Goal: Task Accomplishment & Management: Manage account settings

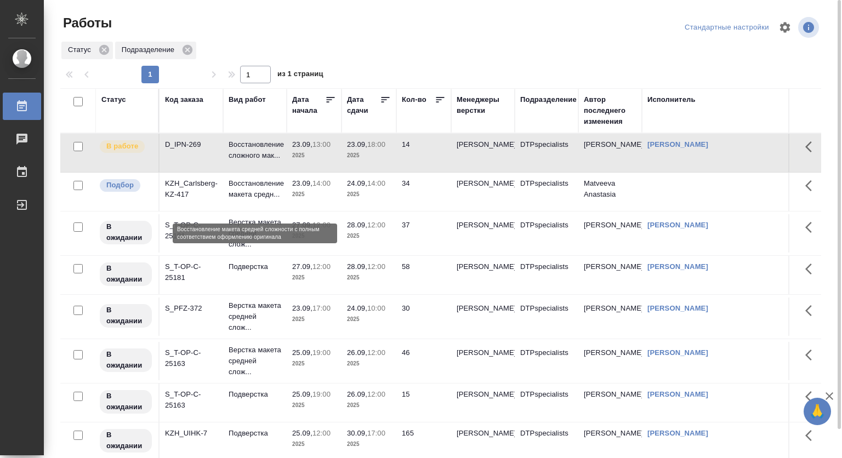
click at [239, 198] on p "Восстановление макета средн..." at bounding box center [254, 189] width 53 height 22
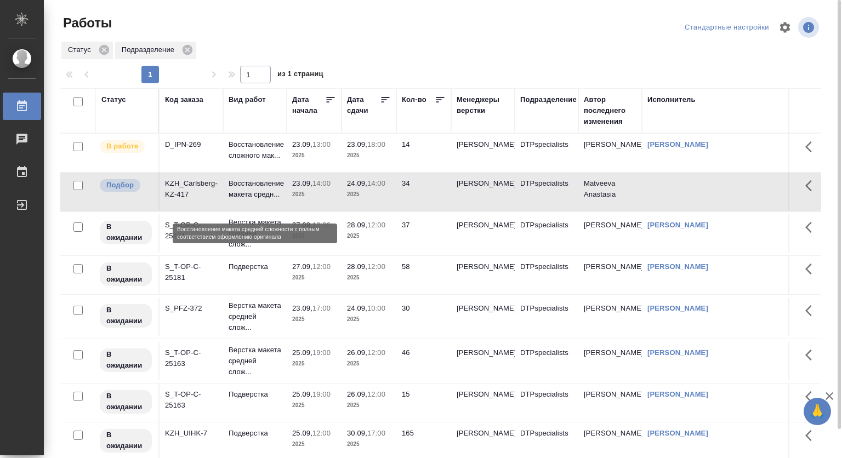
click at [239, 198] on p "Восстановление макета средн..." at bounding box center [254, 189] width 53 height 22
click at [259, 189] on p "Восстановление макета средн..." at bounding box center [254, 189] width 53 height 22
click at [329, 186] on span "23.09, 14:00" at bounding box center [314, 183] width 44 height 11
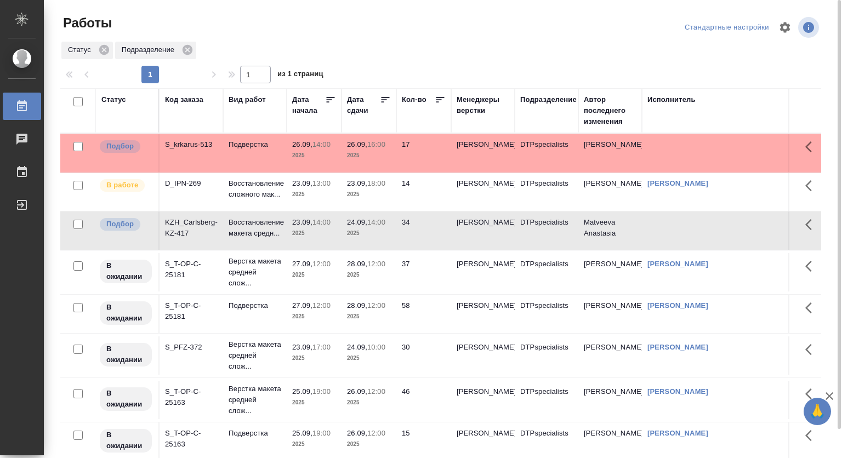
click at [341, 235] on td "24.09, 14:00 2025" at bounding box center [368, 231] width 55 height 38
click at [342, 235] on td "24.09, 14:00 2025" at bounding box center [368, 231] width 55 height 38
click at [376, 226] on p "14:00" at bounding box center [376, 222] width 18 height 8
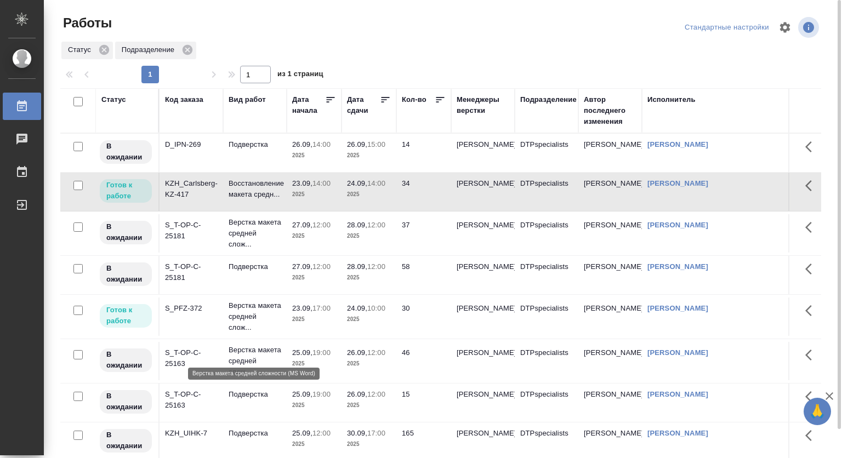
click at [244, 333] on p "Верстка макета средней слож..." at bounding box center [254, 316] width 53 height 33
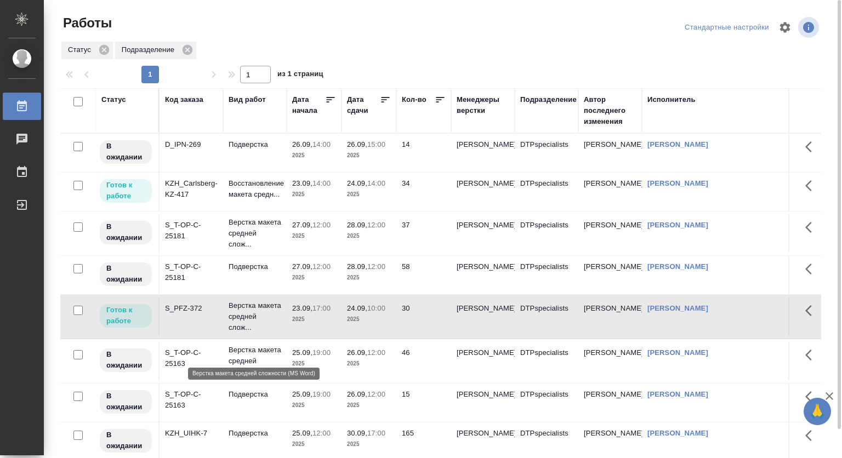
click at [244, 333] on p "Верстка макета средней слож..." at bounding box center [254, 316] width 53 height 33
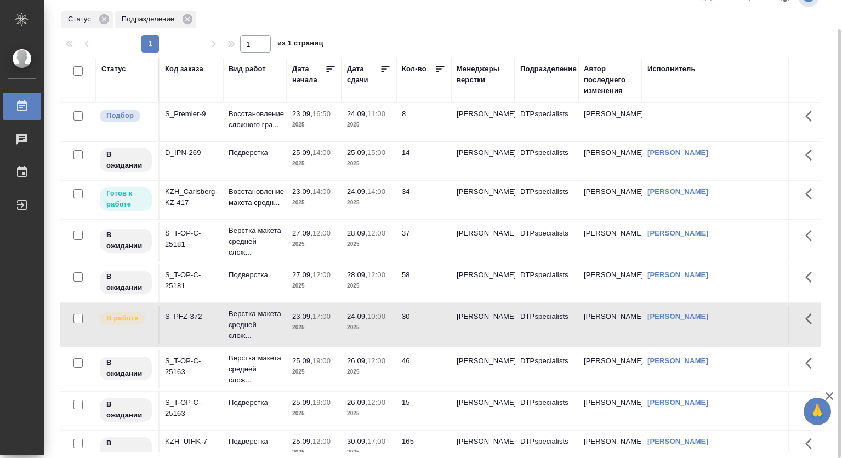
click at [302, 117] on p "23.09," at bounding box center [302, 114] width 20 height 8
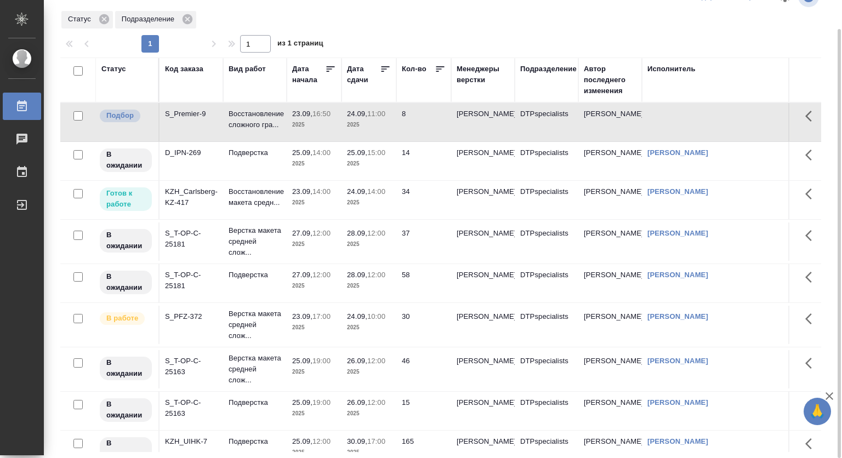
click at [302, 117] on p "23.09," at bounding box center [302, 114] width 20 height 8
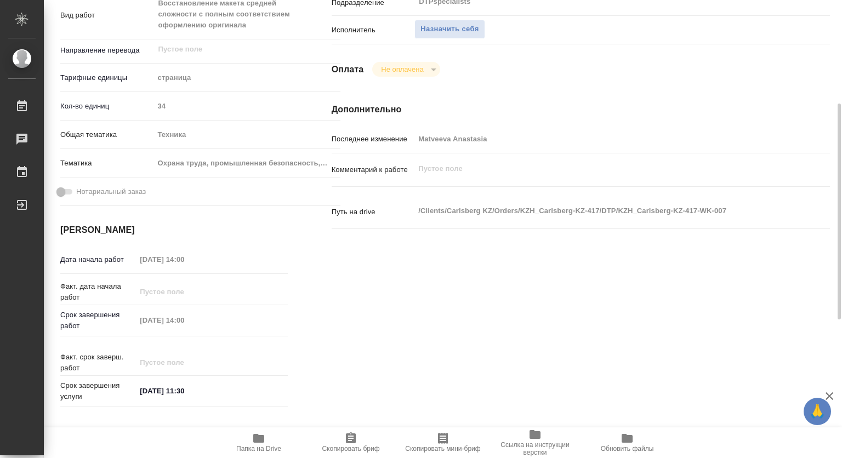
type textarea "x"
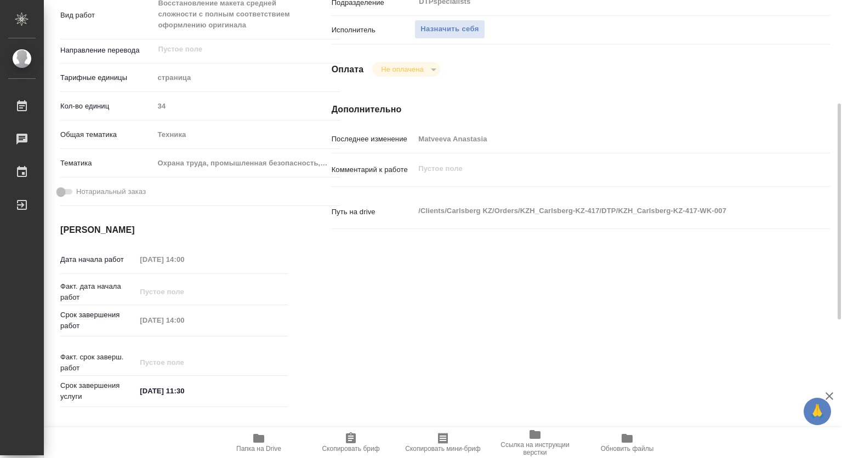
scroll to position [329, 0]
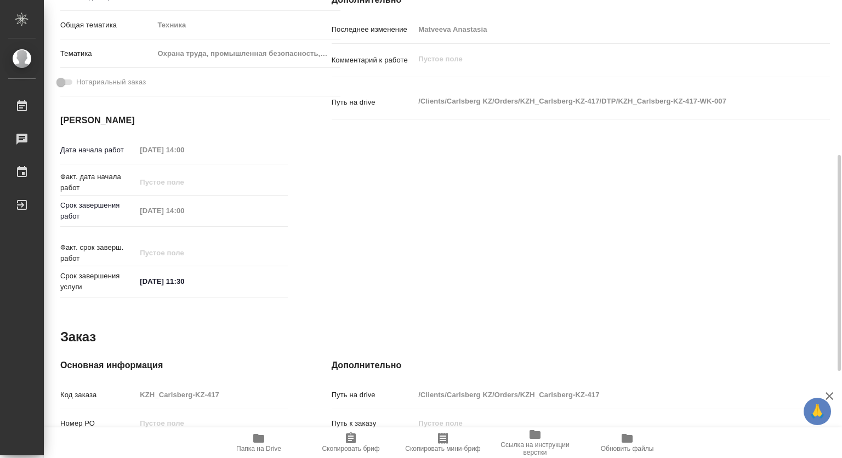
click at [266, 448] on span "Папка на Drive" at bounding box center [258, 449] width 45 height 8
type textarea "x"
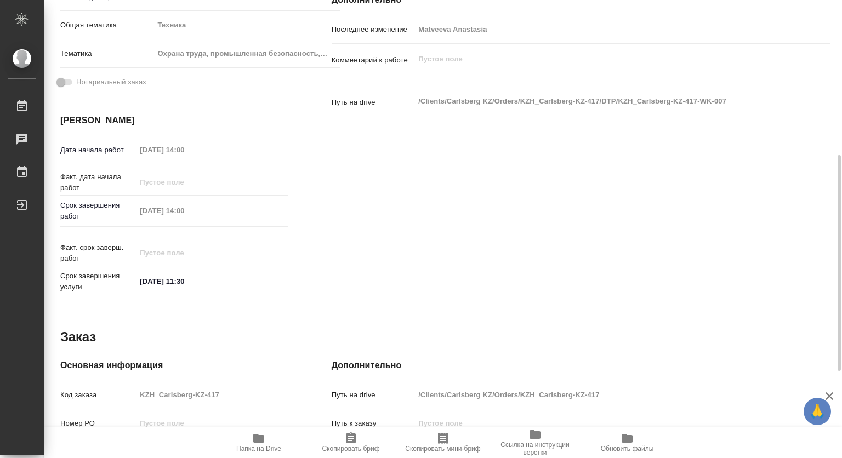
type textarea "x"
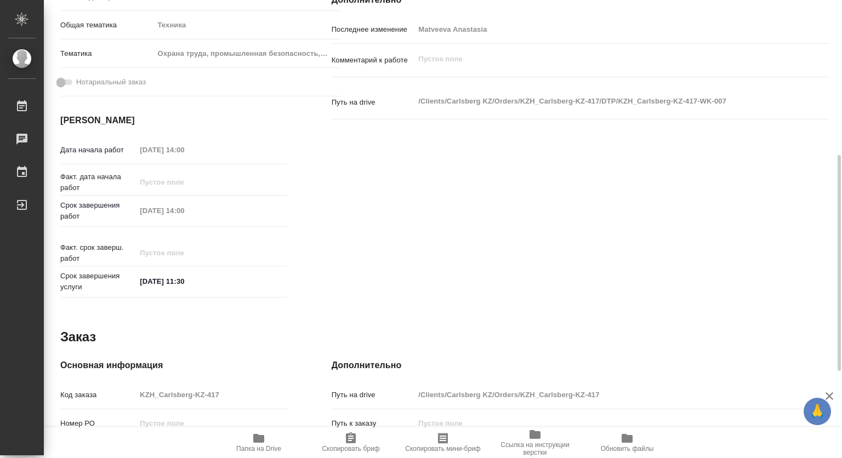
type textarea "x"
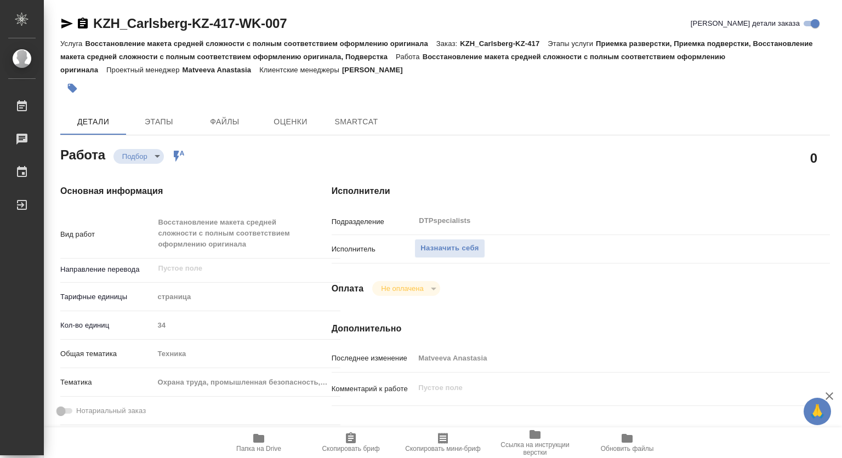
type textarea "x"
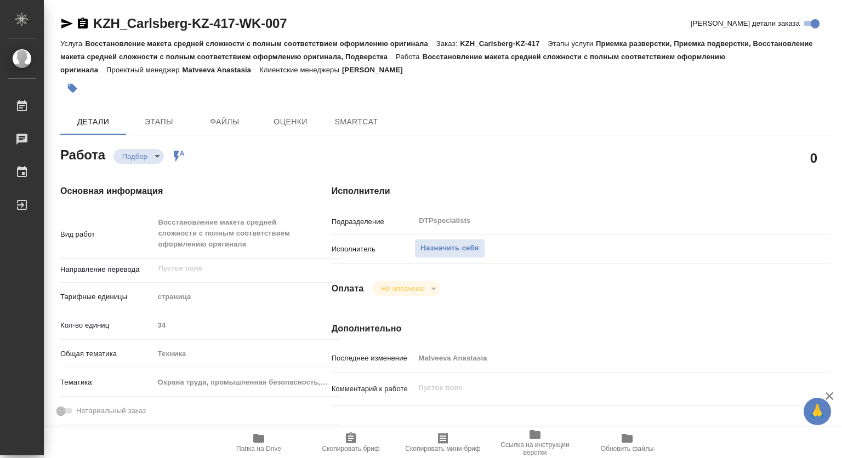
type textarea "x"
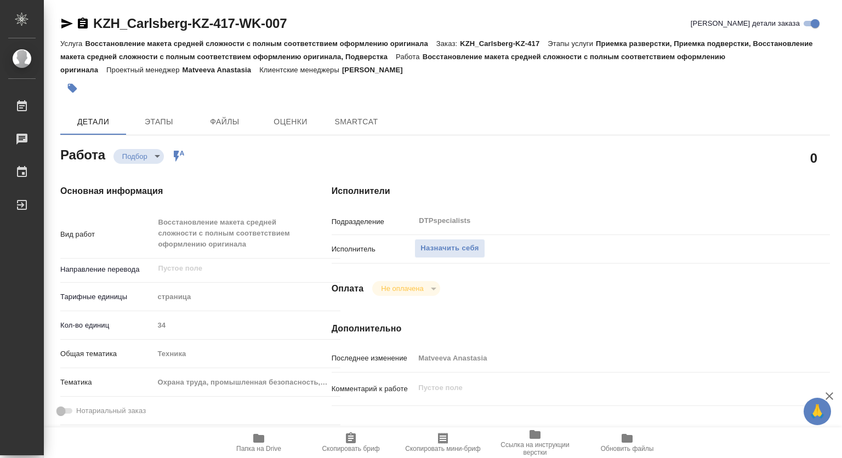
type textarea "x"
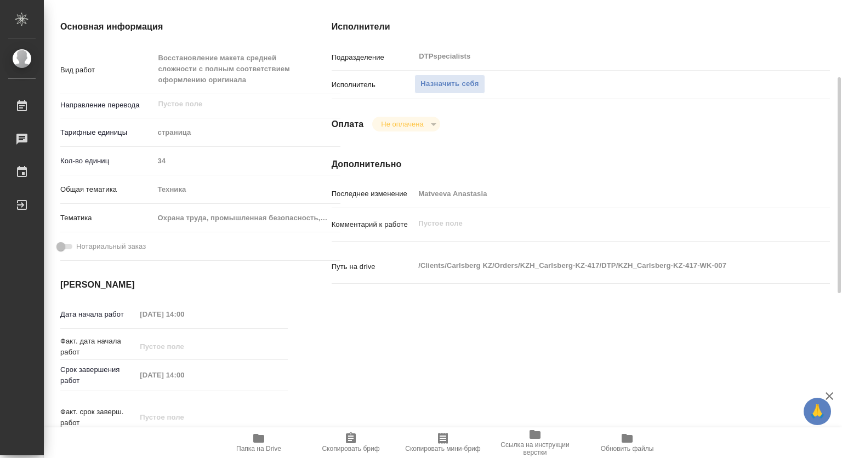
type textarea "x"
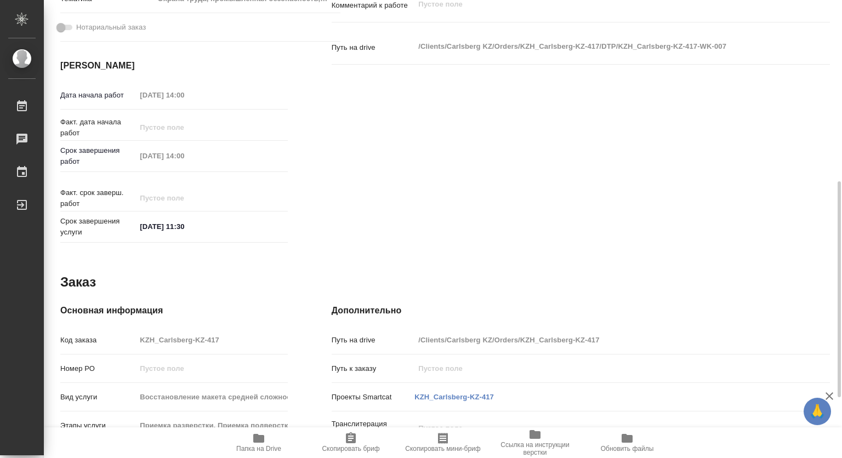
type textarea "x"
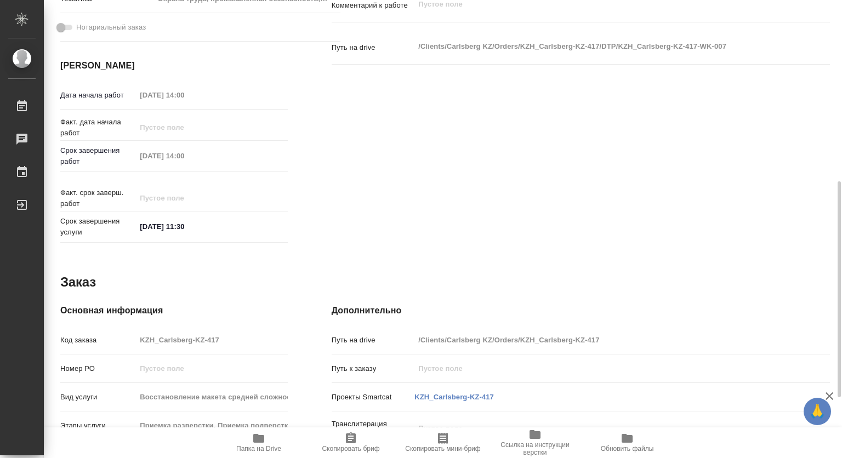
scroll to position [512, 0]
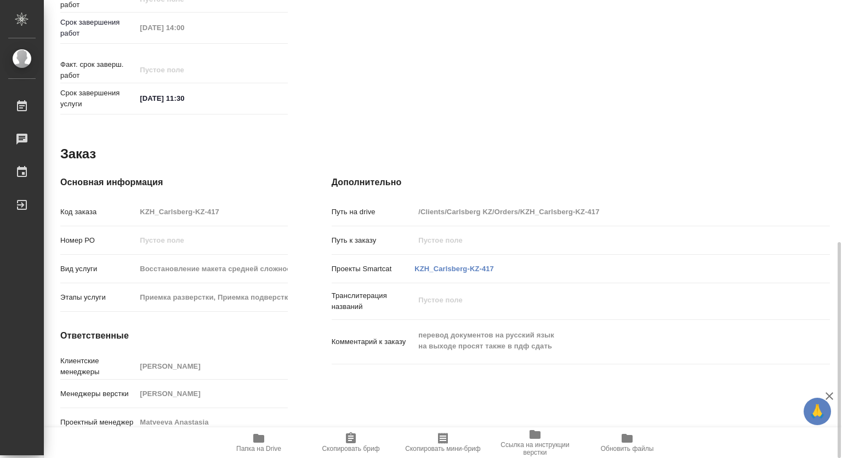
type textarea "x"
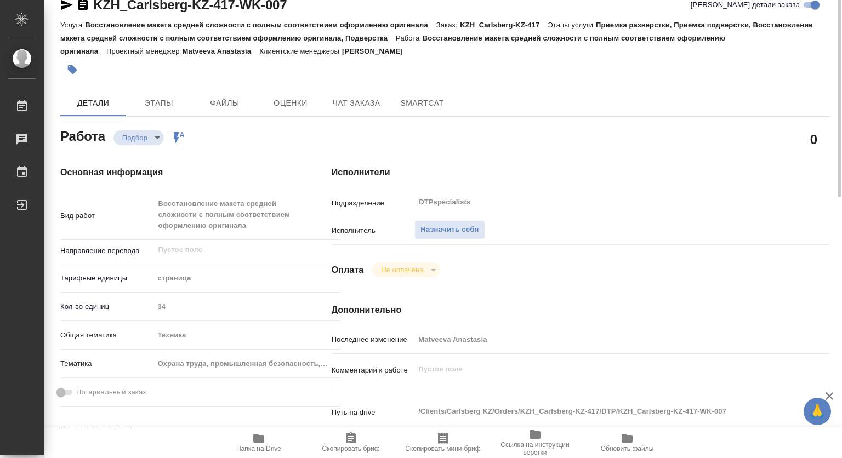
scroll to position [0, 0]
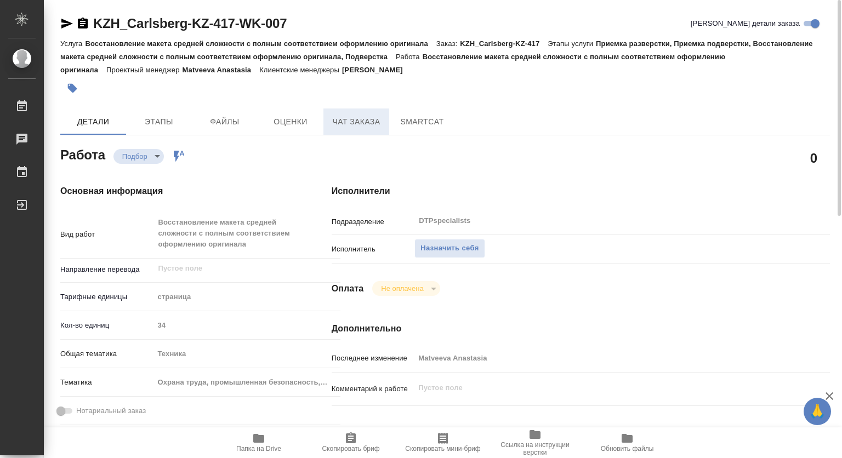
click at [370, 119] on span "Чат заказа" at bounding box center [356, 122] width 53 height 14
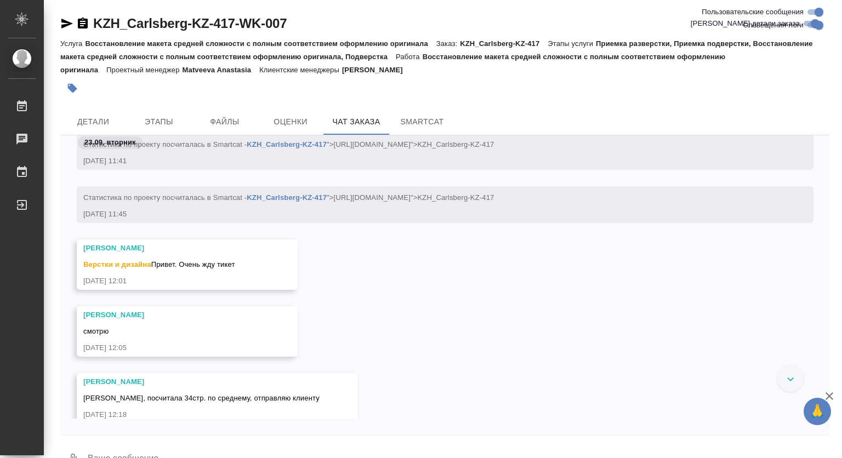
scroll to position [520, 0]
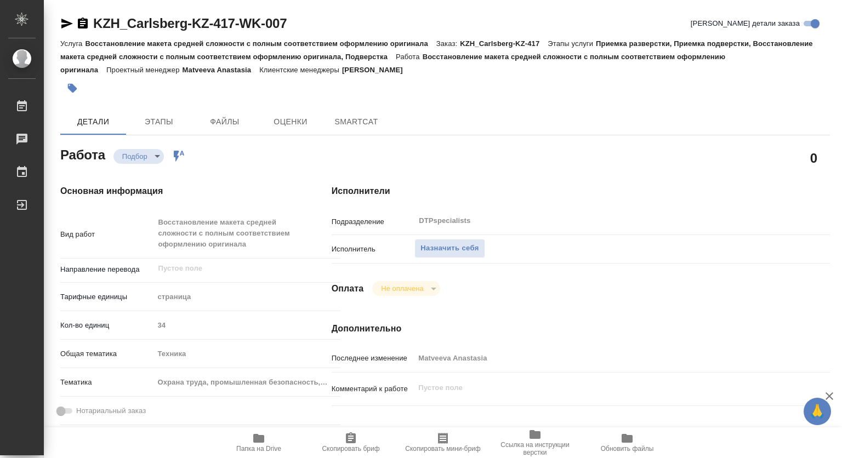
type textarea "x"
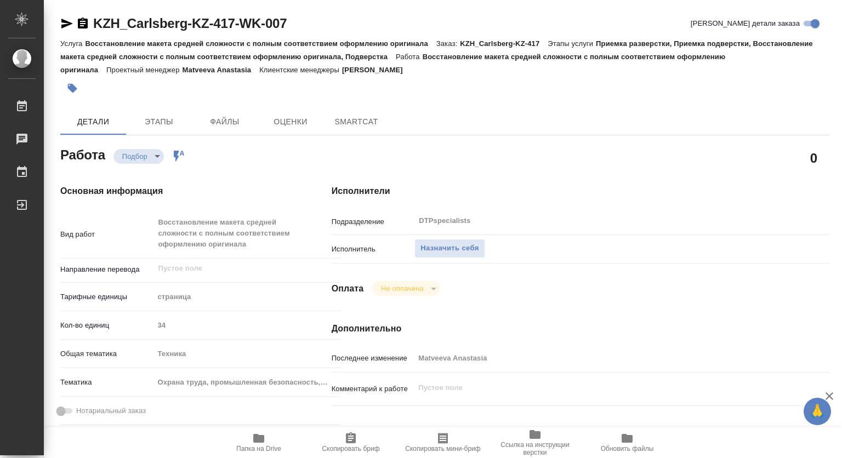
type textarea "x"
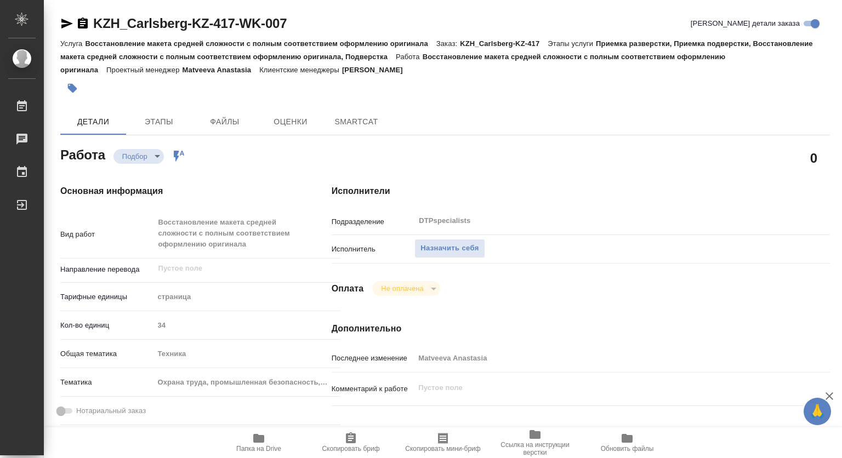
type textarea "x"
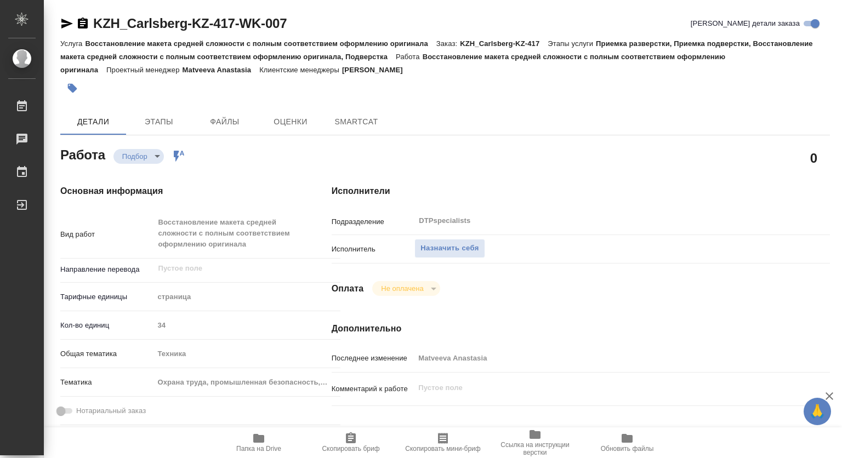
type textarea "x"
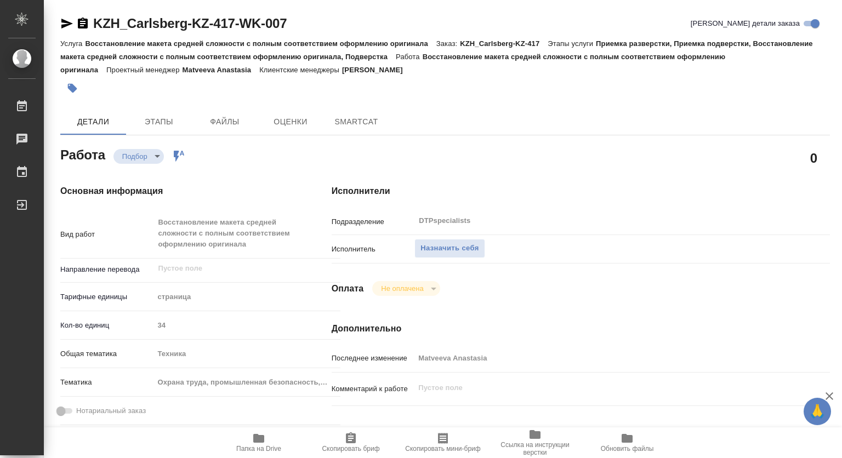
type textarea "x"
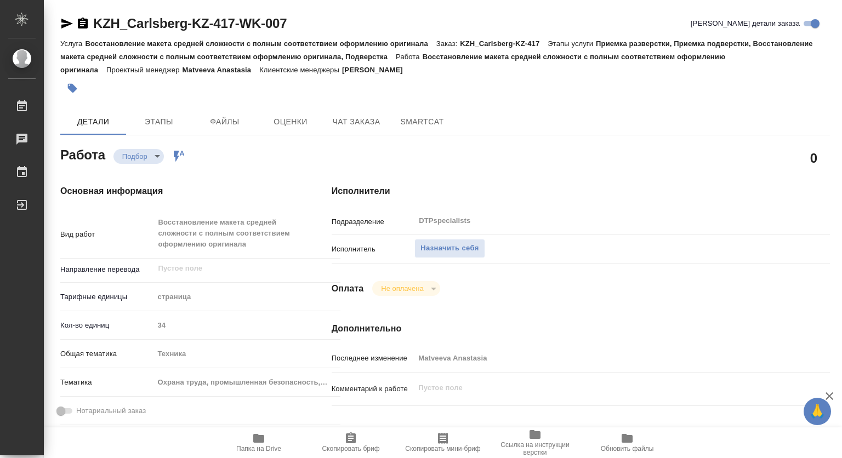
type textarea "x"
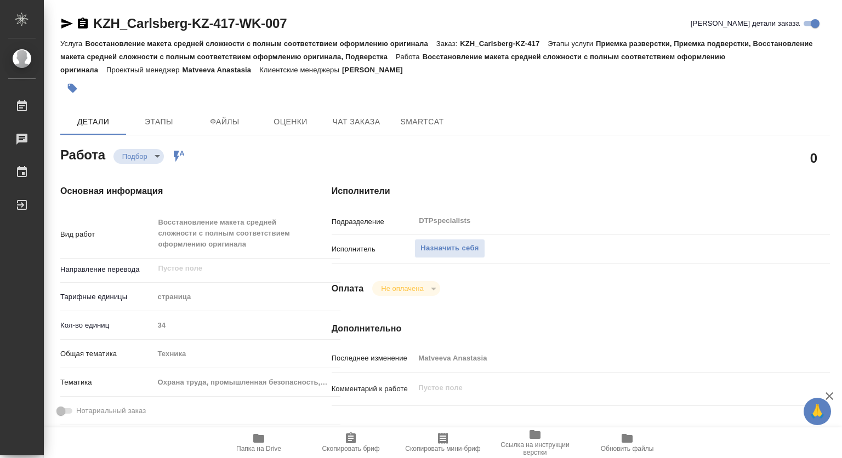
type textarea "x"
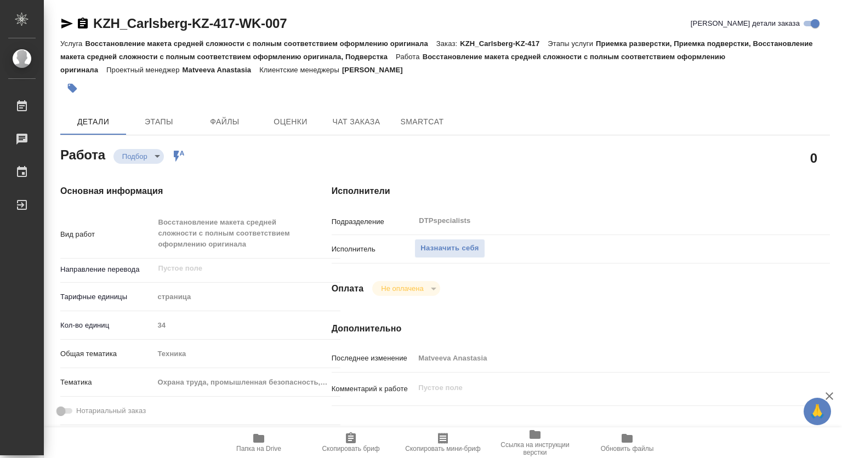
scroll to position [164, 0]
type textarea "x"
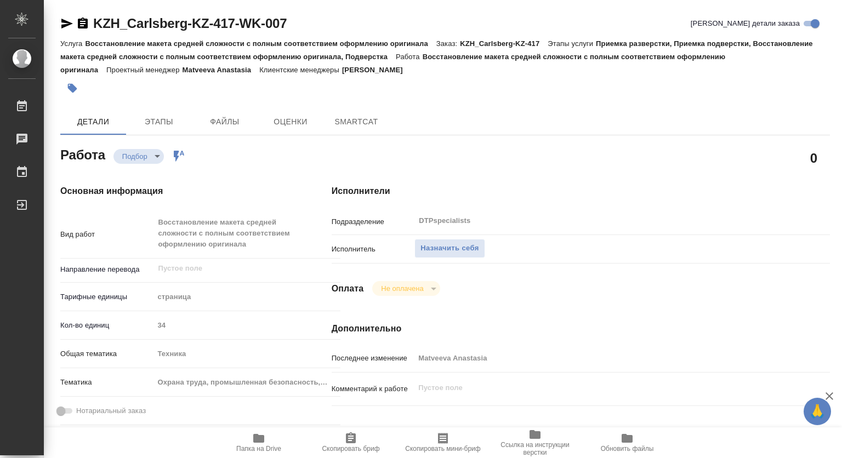
type textarea "x"
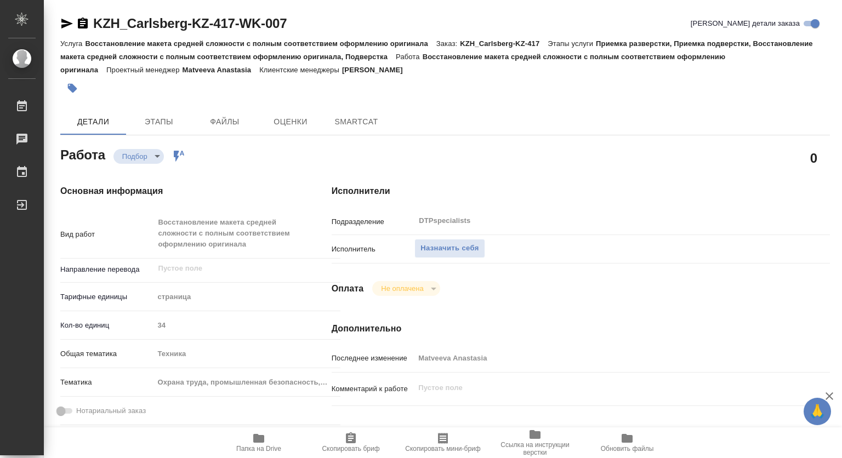
type textarea "x"
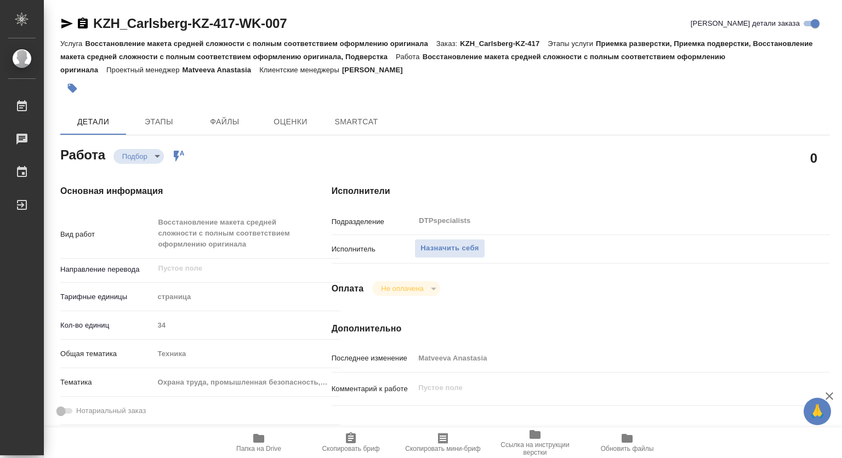
type textarea "x"
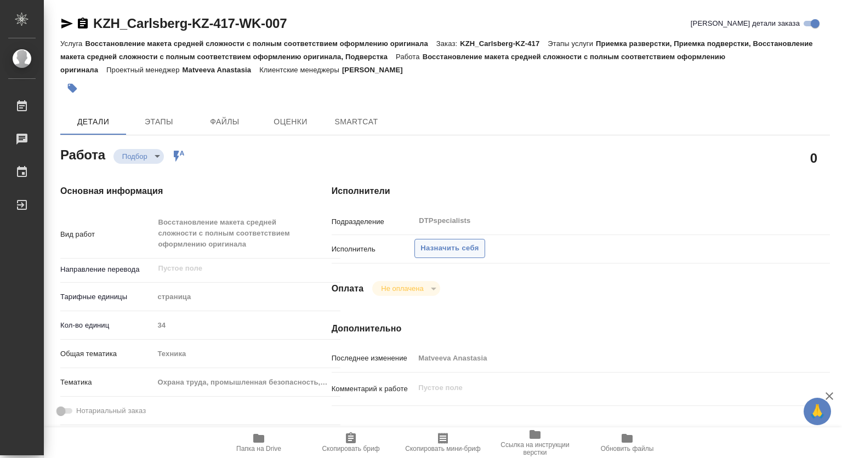
type textarea "x"
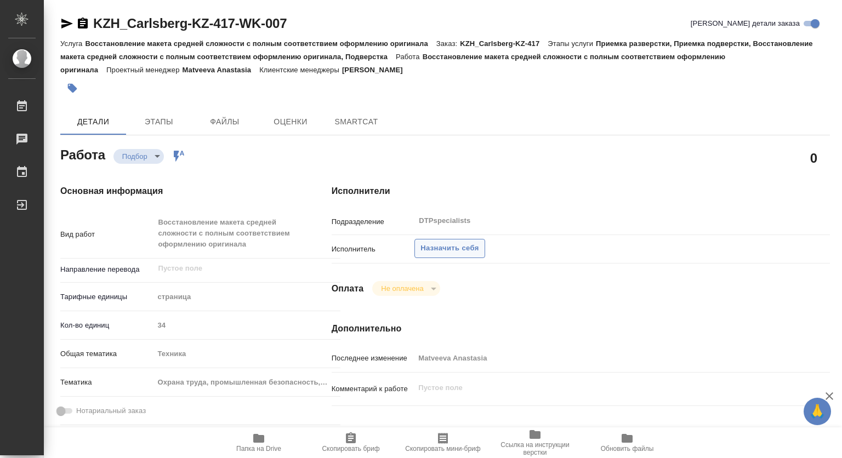
type textarea "x"
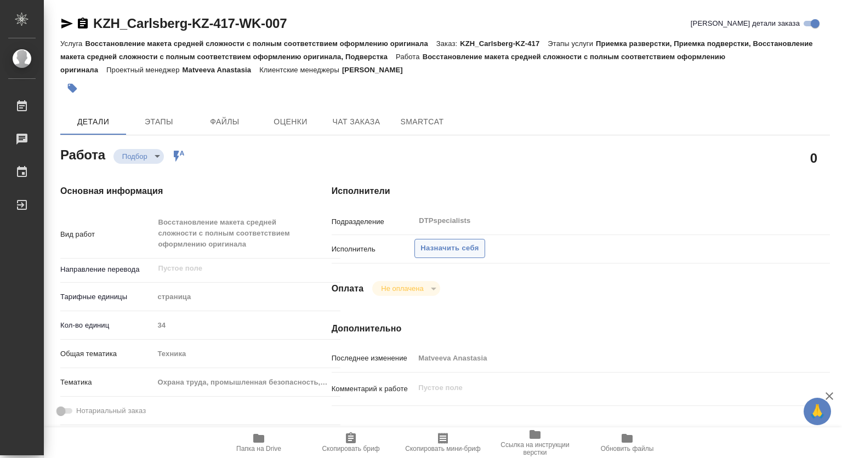
type textarea "x"
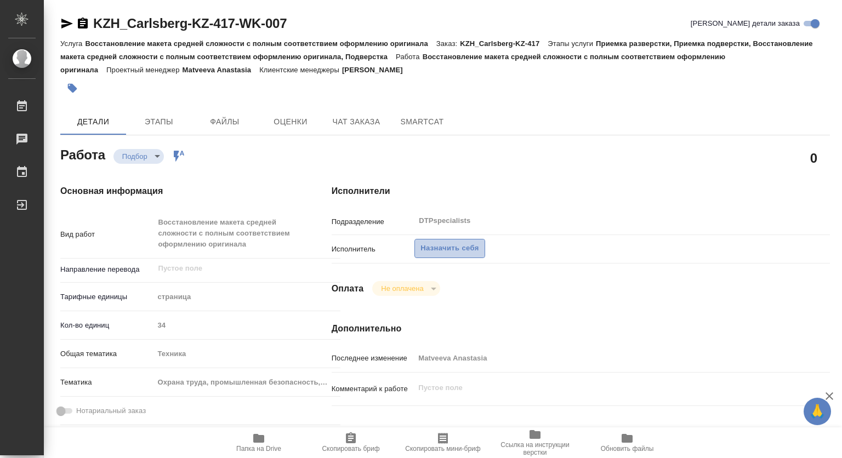
type textarea "x"
click at [428, 250] on span "Назначить себя" at bounding box center [449, 248] width 58 height 13
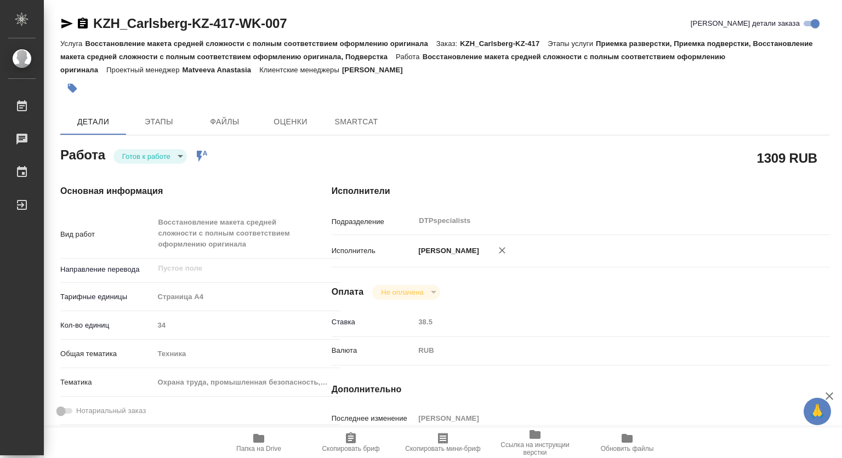
type textarea "x"
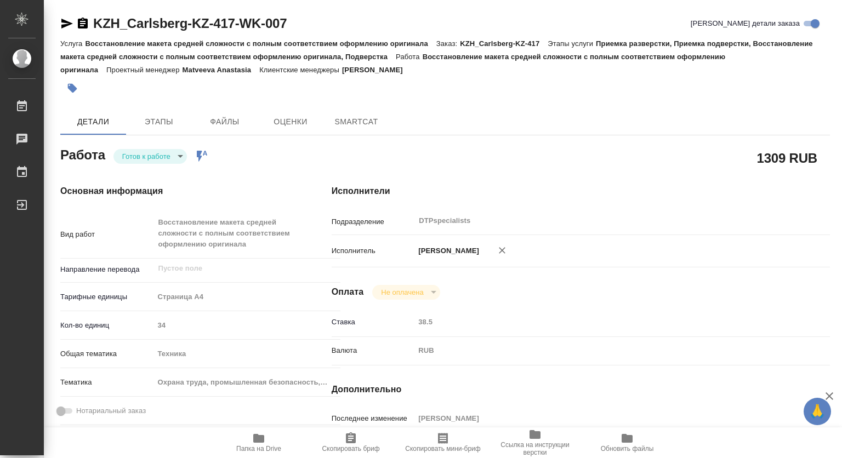
type textarea "x"
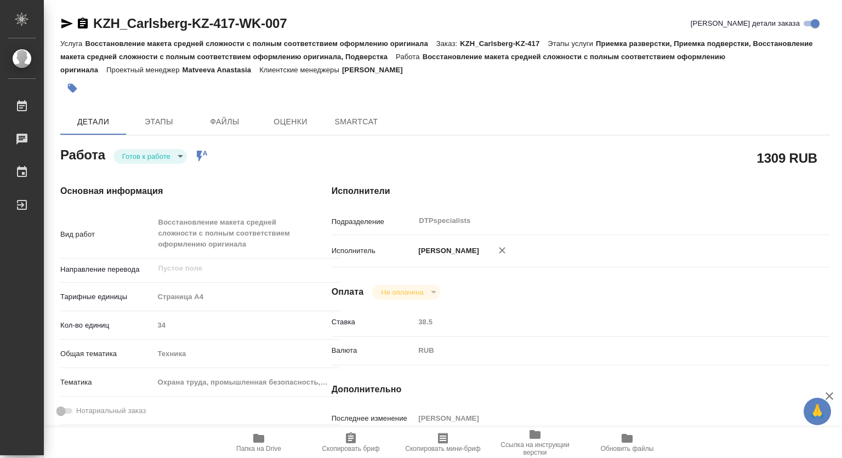
type textarea "x"
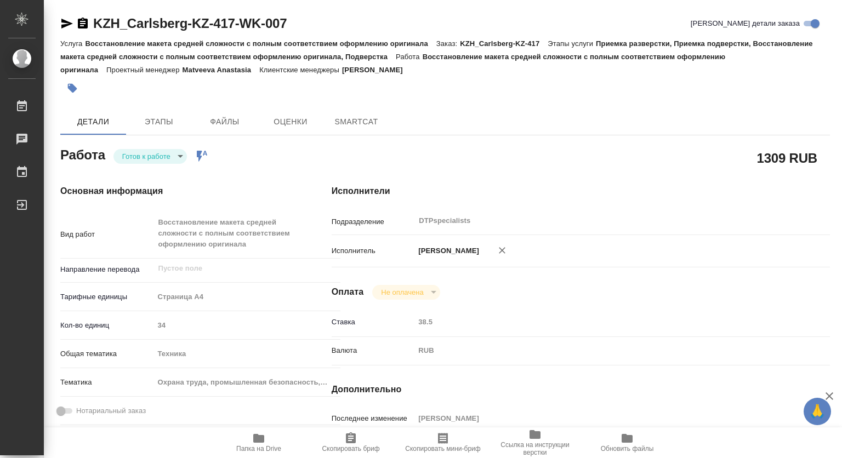
type textarea "x"
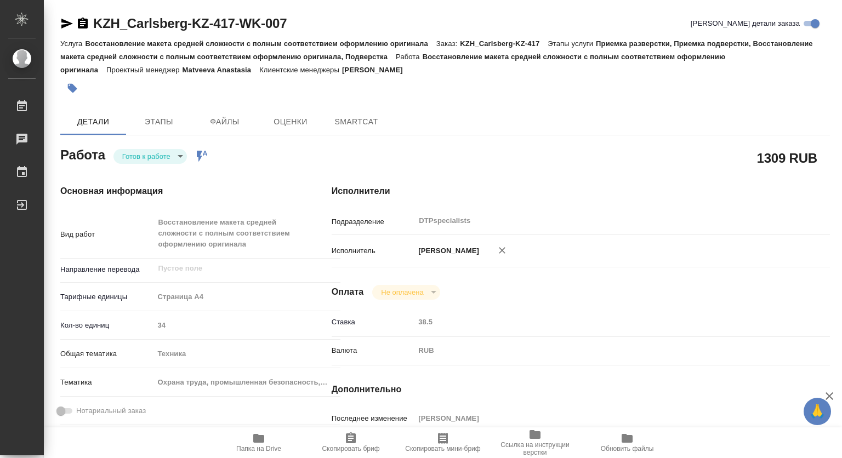
type textarea "x"
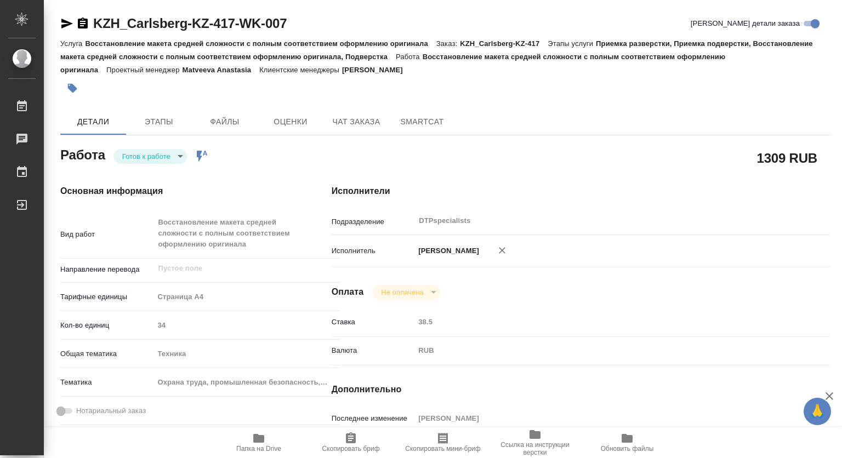
type textarea "x"
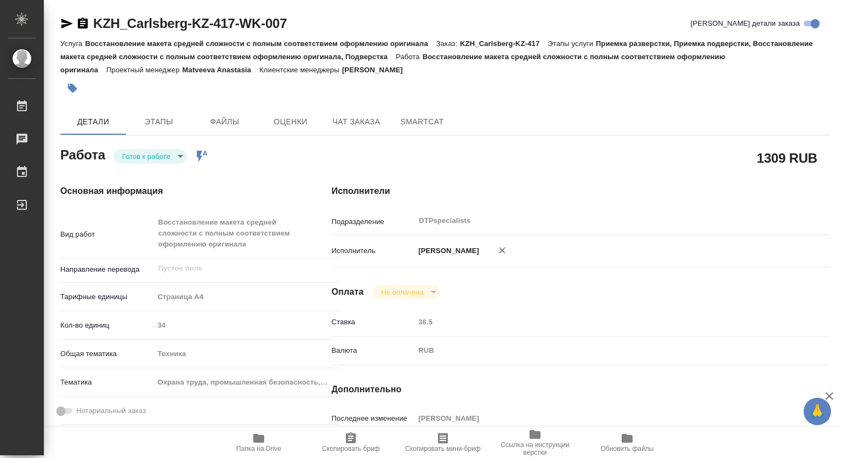
type textarea "x"
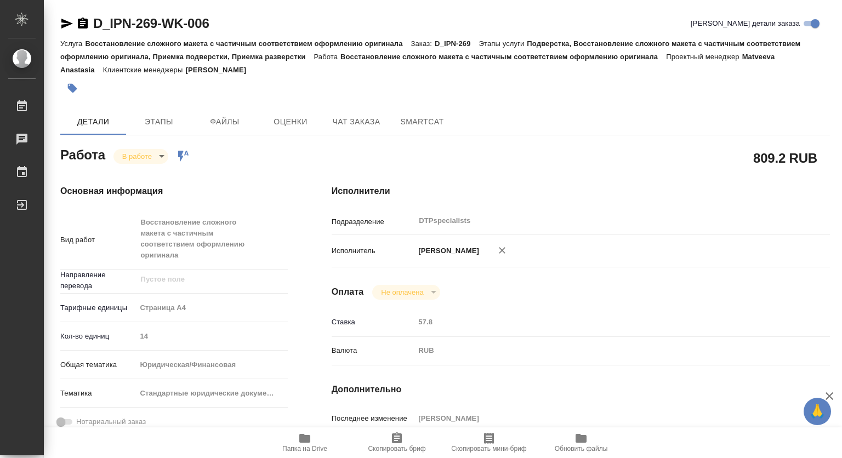
click at [305, 433] on icon "button" at bounding box center [304, 438] width 13 height 13
click at [76, 90] on icon "button" at bounding box center [72, 88] width 11 height 11
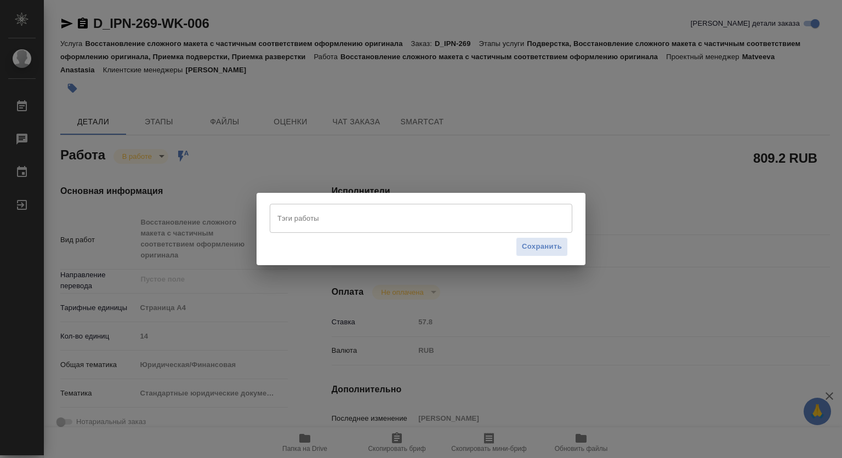
click at [296, 217] on input "Тэги работы" at bounding box center [411, 218] width 272 height 19
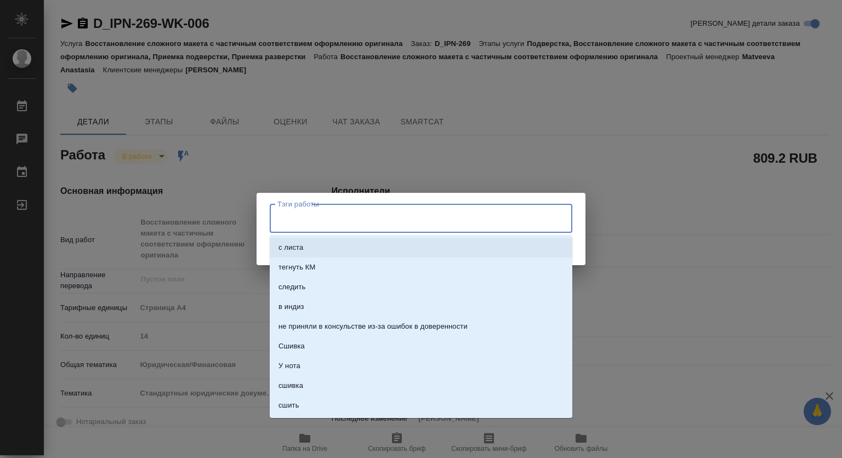
click at [285, 224] on input "Тэги работы" at bounding box center [411, 218] width 272 height 19
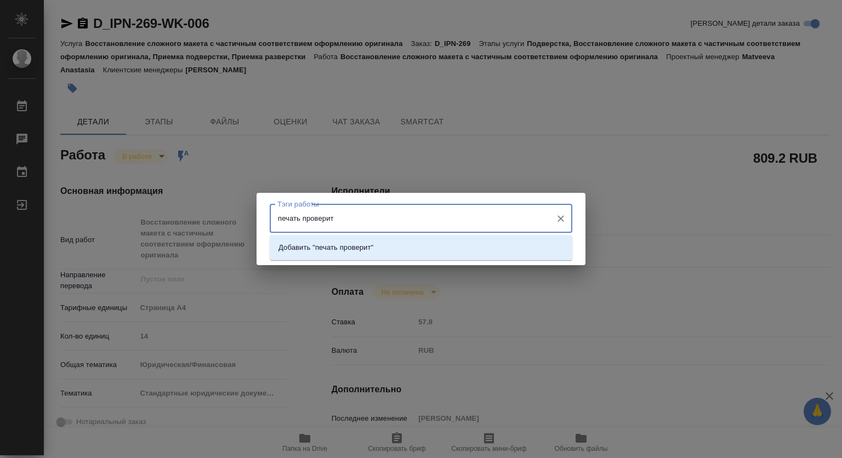
type input "печать проверить"
click at [408, 248] on li "Добавить "печать проверить"" at bounding box center [421, 248] width 302 height 20
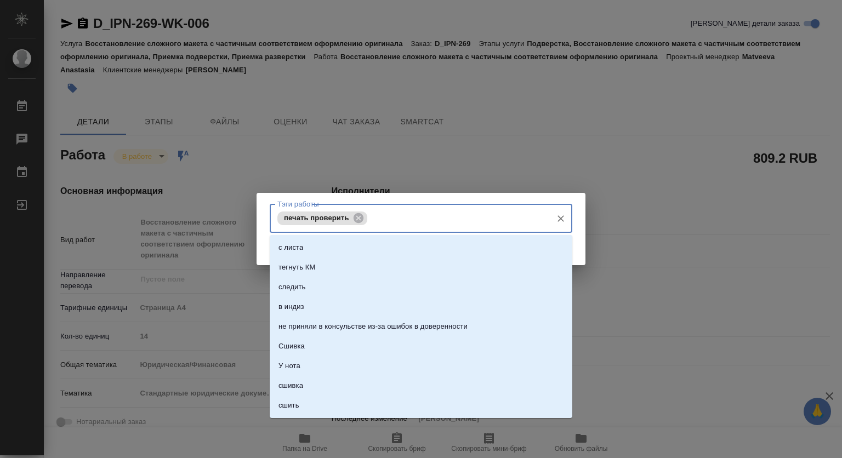
click at [392, 222] on input "Тэги работы" at bounding box center [458, 218] width 176 height 19
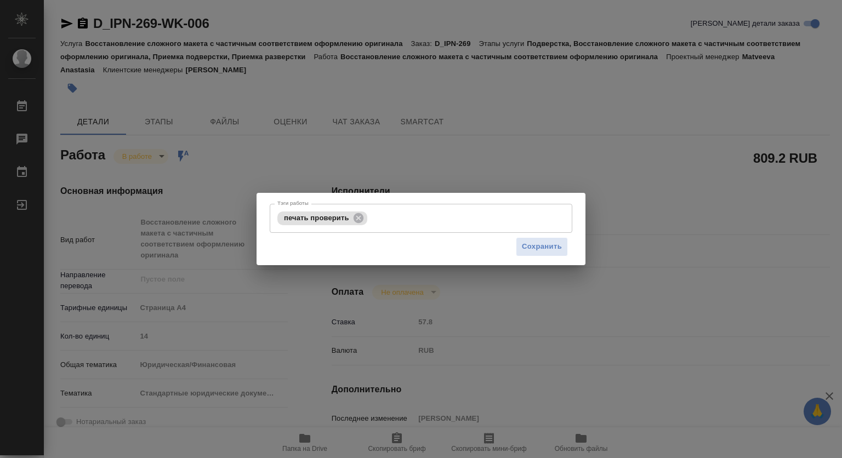
click at [689, 234] on div "Тэги работы печать проверить Тэги работы Сохранить" at bounding box center [421, 229] width 842 height 458
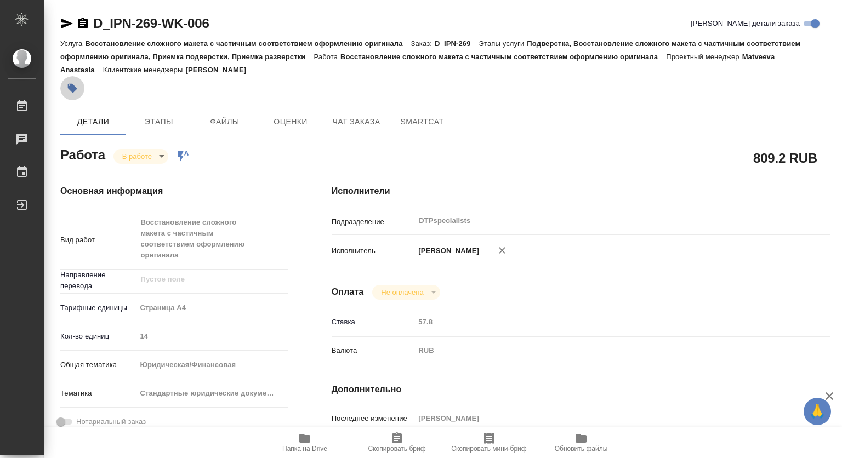
click at [76, 90] on icon "button" at bounding box center [72, 88] width 11 height 11
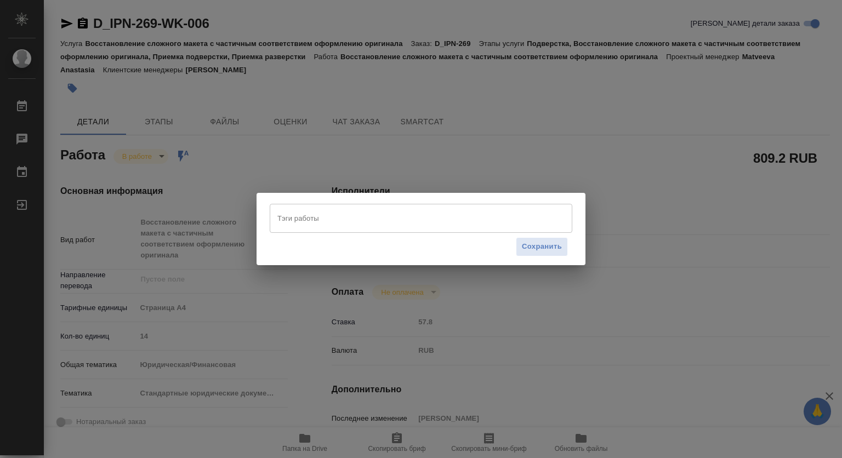
click at [311, 216] on input "Тэги работы" at bounding box center [411, 218] width 272 height 19
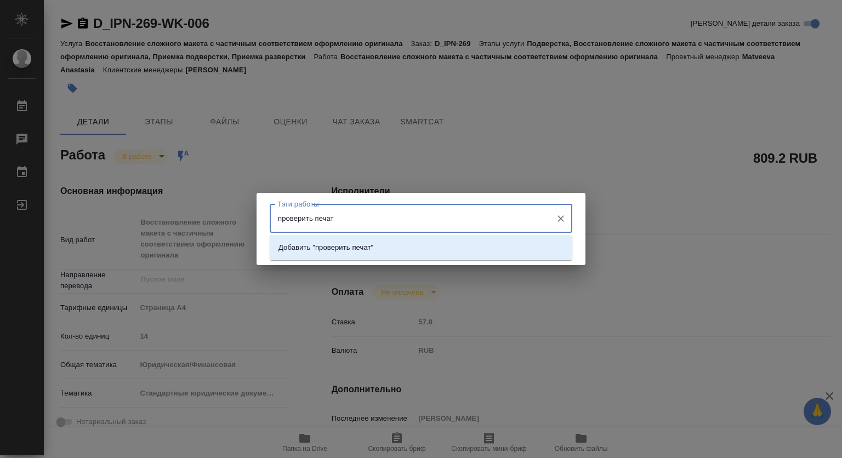
type input "проверить печать"
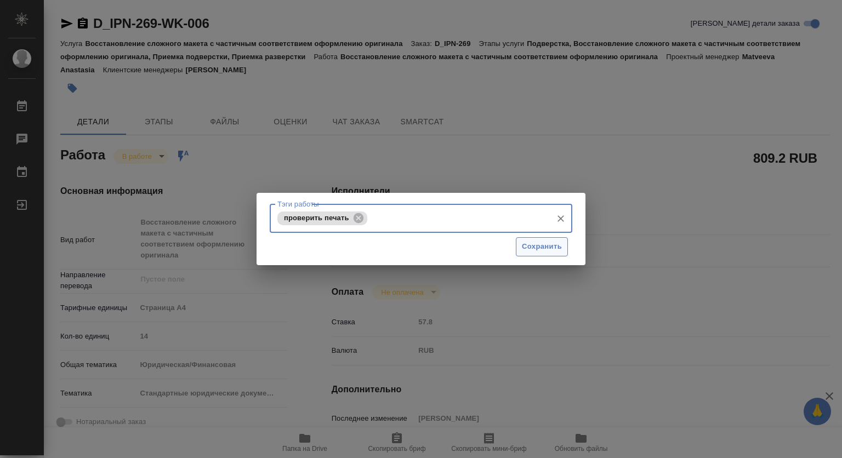
click at [541, 245] on span "Сохранить" at bounding box center [542, 247] width 40 height 13
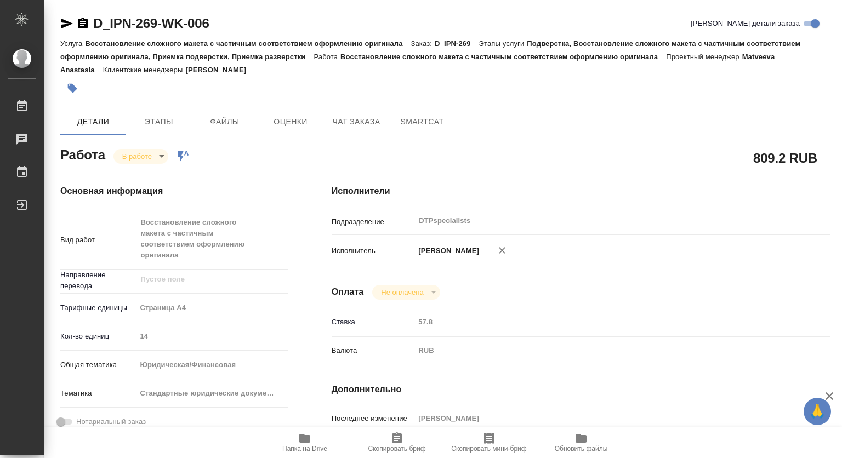
type input "inProgress"
type input "5f036ec4e16dec2d6b59c8ff"
type input "14"
type input "yr-fn"
type input "5f647205b73bc97568ca66bf"
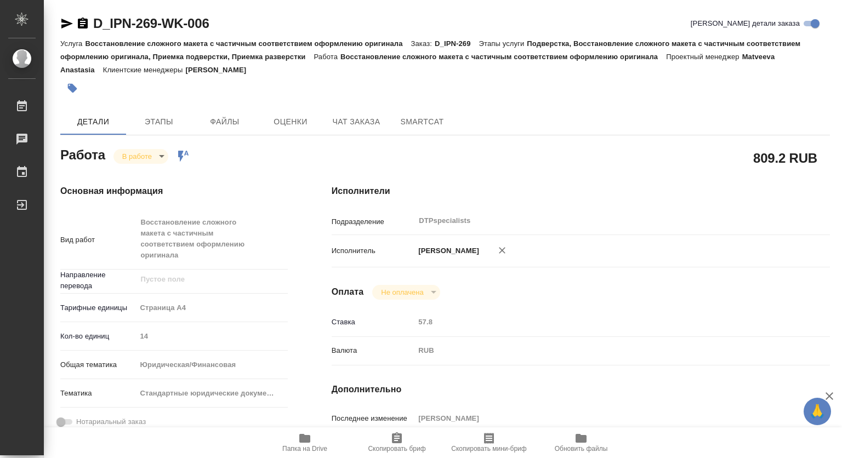
type input "23.09.2025 13:00"
type input "23.09.2025 13:15"
type input "23.09.2025 18:00"
type input "26.09.2025 15:00"
type input "DTPspecialists"
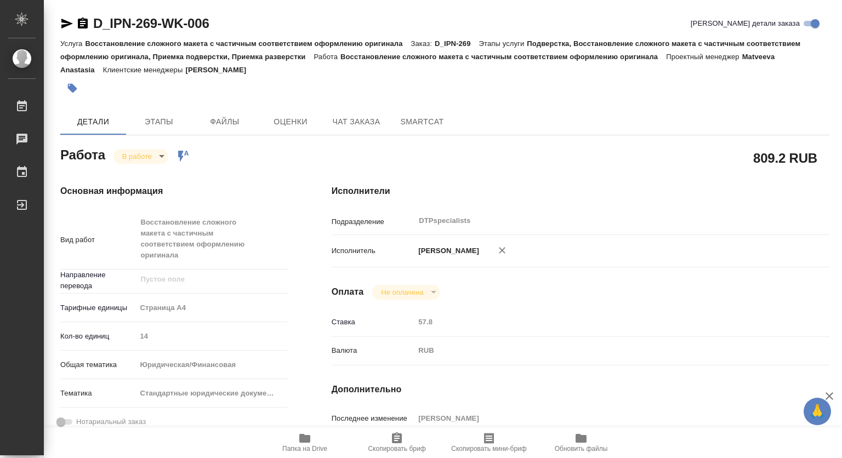
type input "notPayed"
type input "57.8"
type input "RUB"
type input "Ковтун Светлана"
type input "D_IPN-269"
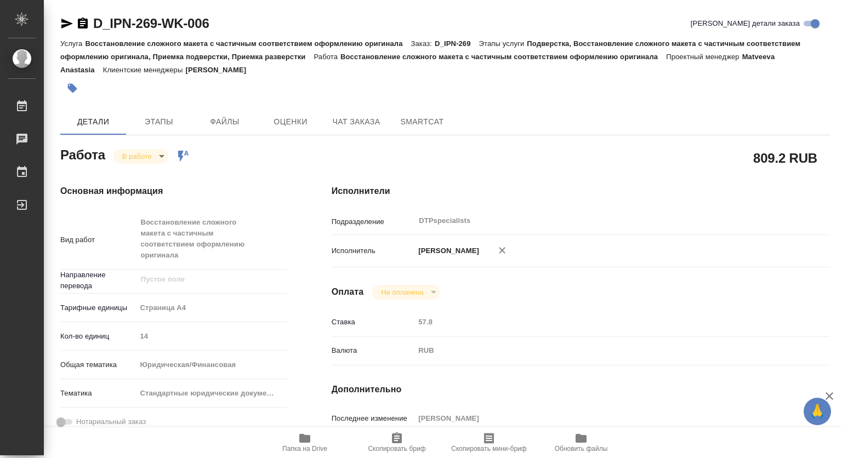
type input "Восстановление сложного макета с частичным соответствием оформлению оригинала"
type input "Подверстка, Восстановление сложного макета с частичным соответствием оформлению…"
type input "Давыдова Елена"
type input "[PERSON_NAME]"
type input "/Clients/Иванян/Orders/D_IPN-269"
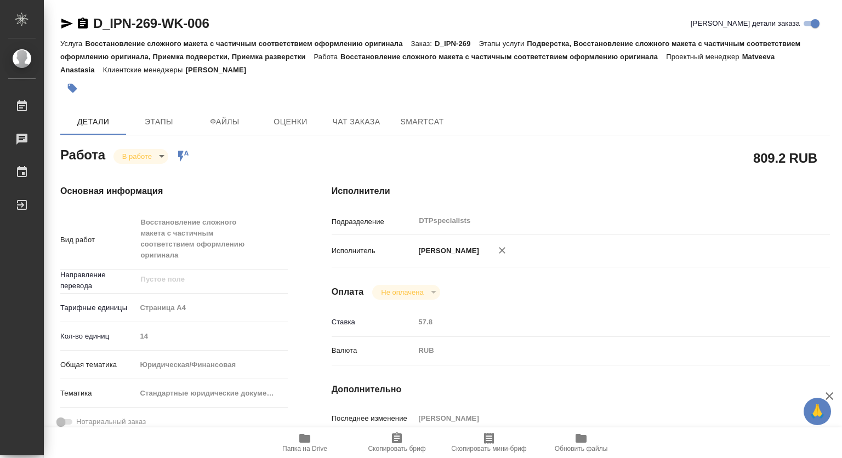
type input "https://drive.awatera.com/s/cgTk5d2FKBErkAi"
click at [191, 88] on div "#проверить печать" at bounding box center [316, 88] width 513 height 24
click at [70, 88] on icon "button" at bounding box center [72, 88] width 9 height 9
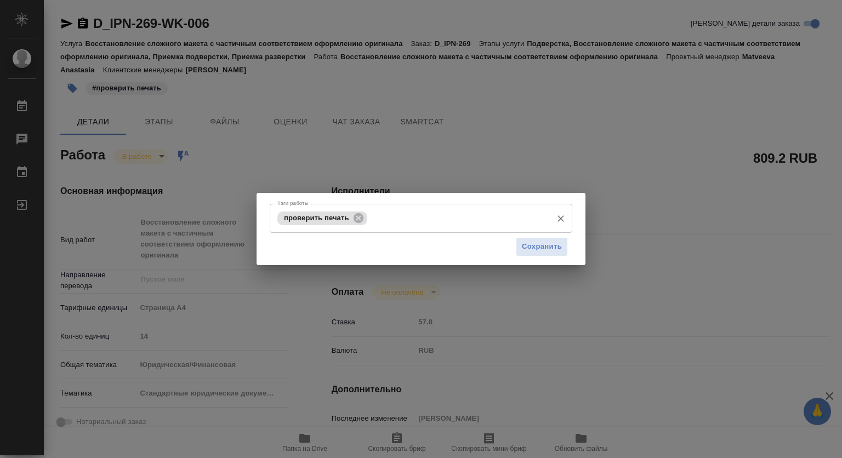
click at [375, 222] on input "Тэги работы" at bounding box center [458, 218] width 176 height 19
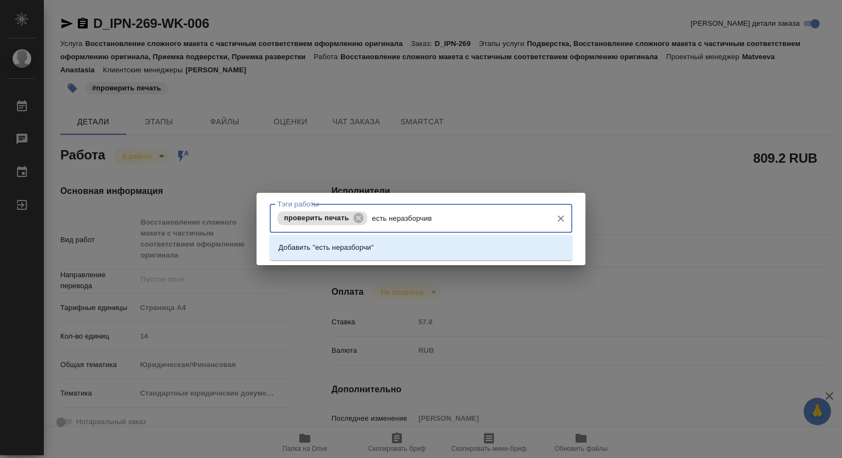
type input "есть неразборчиво"
type input "есть не разборчиво"
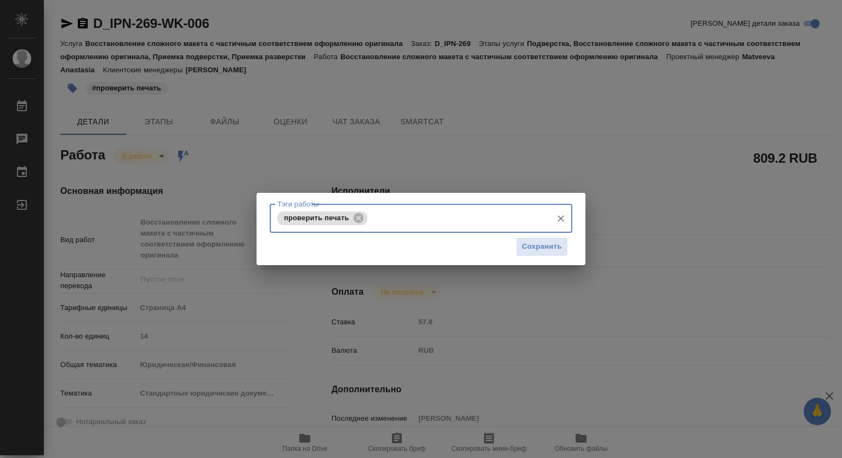
click at [377, 222] on input "Тэги работы" at bounding box center [458, 218] width 176 height 19
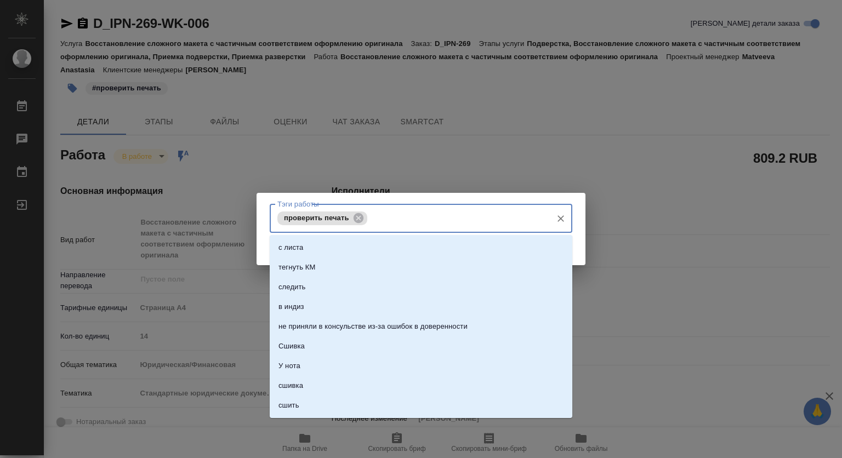
click at [395, 230] on div "проверить печать Тэги работы" at bounding box center [421, 218] width 302 height 29
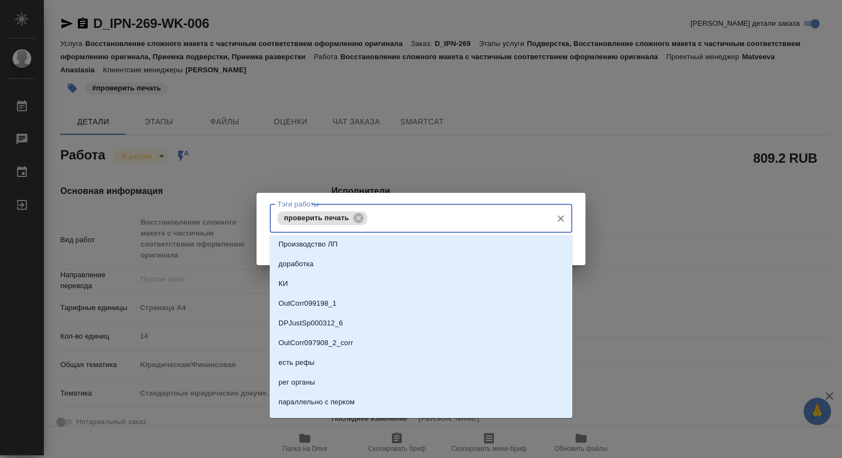
scroll to position [1425, 0]
click at [685, 178] on div "Тэги работы проверить печать Тэги работы Сохранить" at bounding box center [421, 229] width 842 height 458
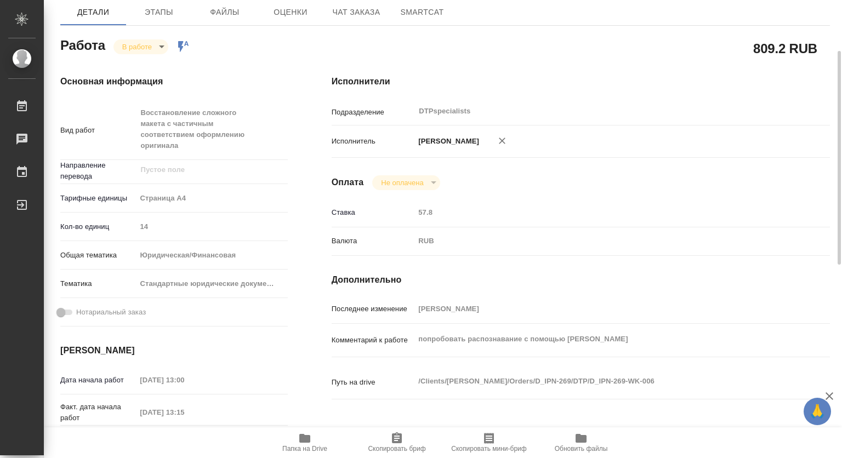
scroll to position [0, 0]
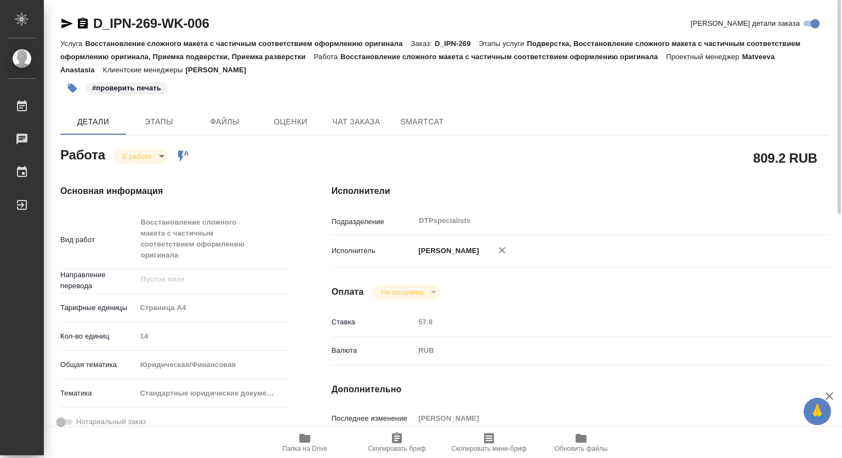
click at [70, 85] on icon "button" at bounding box center [72, 88] width 9 height 9
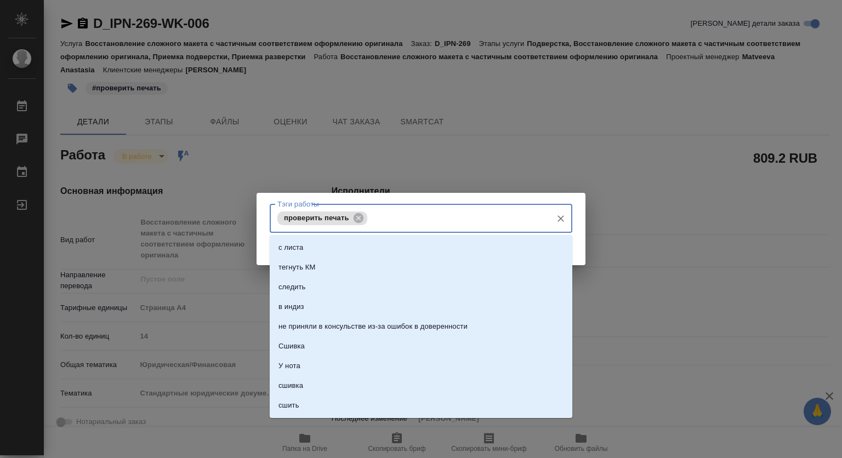
drag, startPoint x: 395, startPoint y: 220, endPoint x: 401, endPoint y: 223, distance: 7.4
click at [395, 220] on input "Тэги работы" at bounding box center [458, 218] width 176 height 19
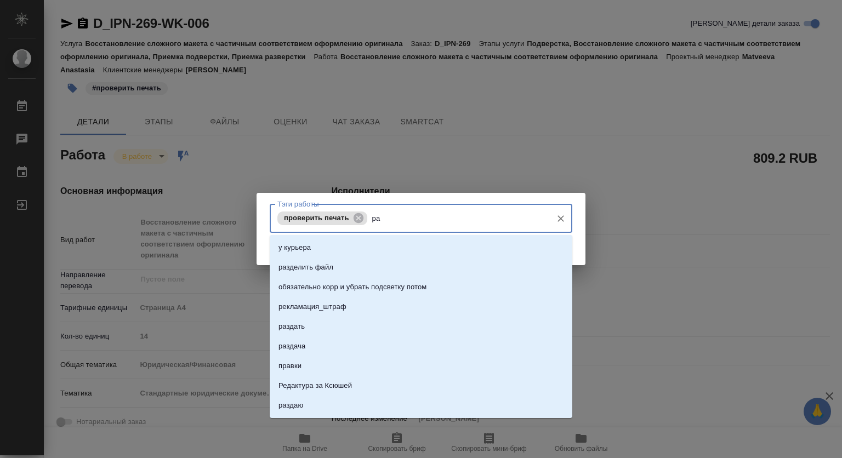
type input "рас"
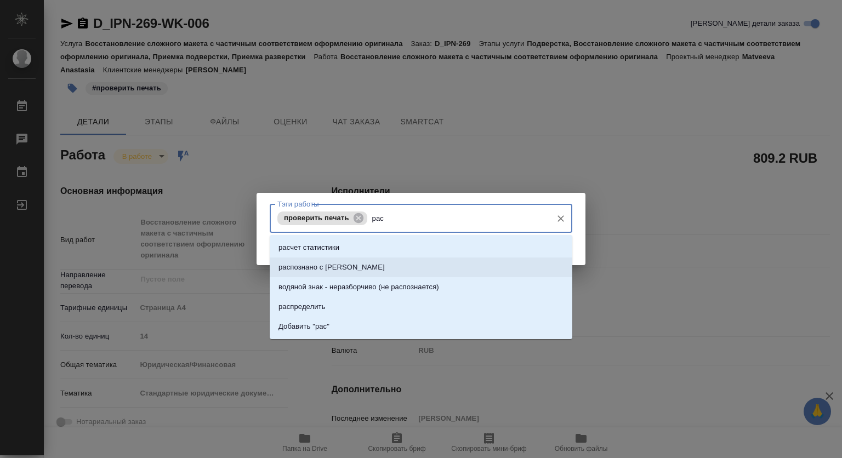
click at [342, 269] on li "распознано с ИИ" at bounding box center [421, 268] width 302 height 20
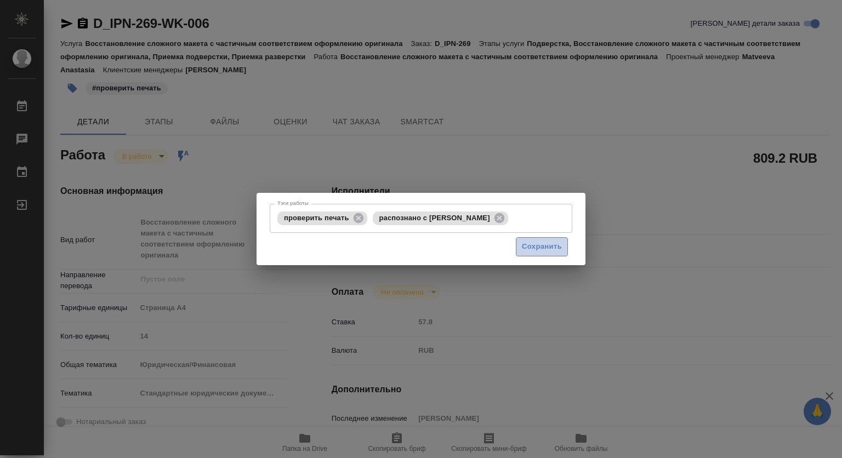
click at [548, 244] on span "Сохранить" at bounding box center [542, 247] width 40 height 13
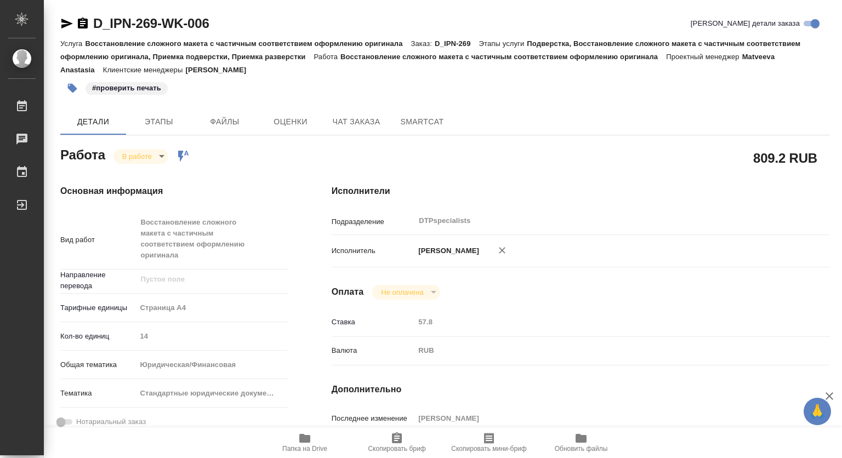
type input "inProgress"
type input "5f036ec4e16dec2d6b59c8ff"
type input "14"
type input "yr-fn"
type input "5f647205b73bc97568ca66bf"
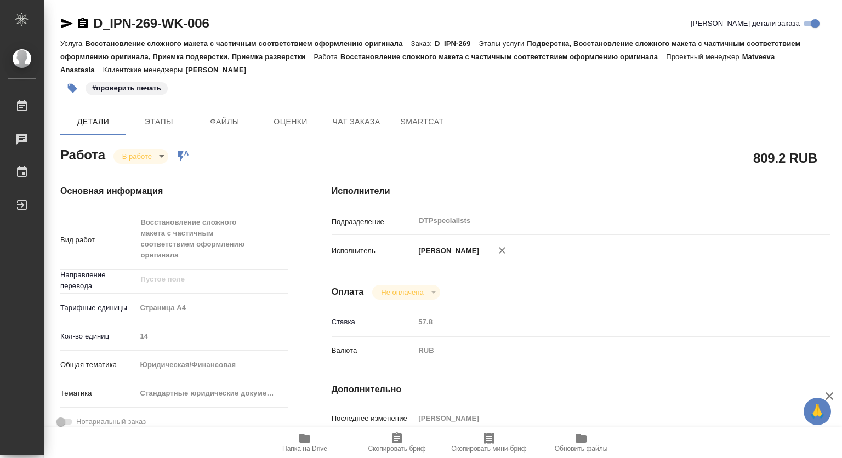
type input "23.09.2025 13:00"
type input "23.09.2025 13:15"
type input "23.09.2025 18:00"
type input "26.09.2025 15:00"
type input "DTPspecialists"
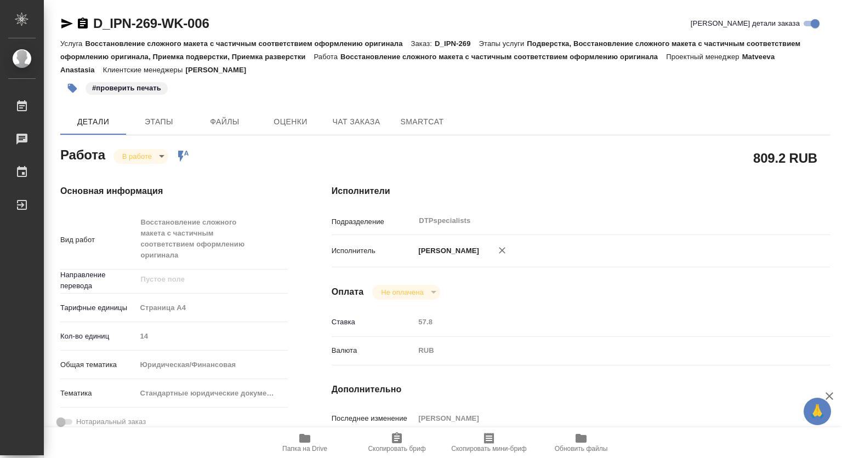
type input "notPayed"
type input "57.8"
type input "RUB"
type input "[PERSON_NAME]"
type input "D_IPN-269"
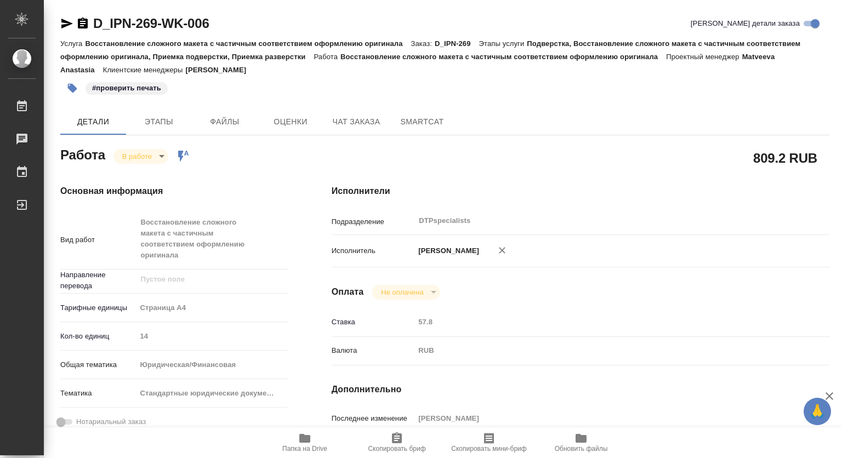
type input "Восстановление сложного макета с частичным соответствием оформлению оригинала"
type input "Подверстка, Восстановление сложного макета с частичным соответствием оформлению…"
type input "Давыдова Елена"
type input "Малофеева Екатерина"
type input "/Clients/Иванян/Orders/D_IPN-269"
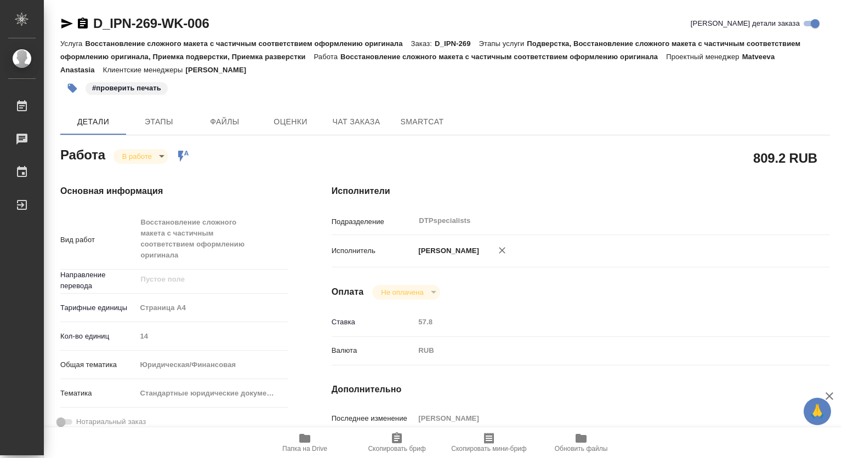
type input "https://drive.awatera.com/s/cgTk5d2FKBErkAi"
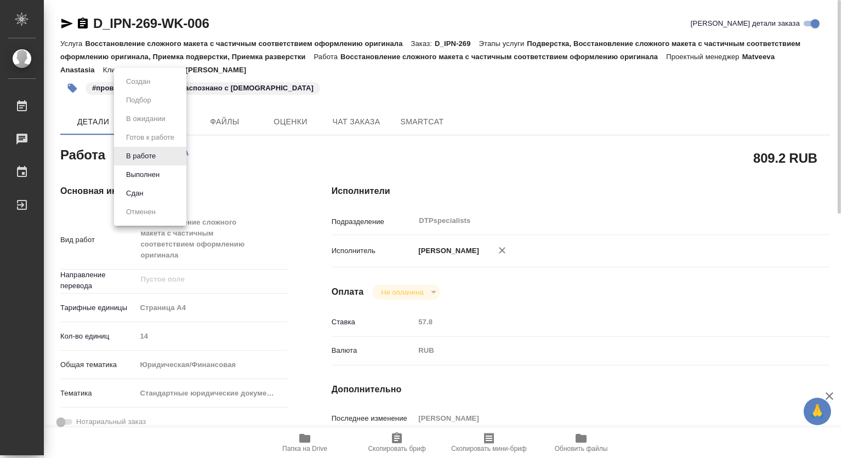
click at [132, 149] on body "🙏 .cls-1 fill:#fff; AWATERA Kovtun Svetlana Работы 0 Чаты График Выйти D_IPN-26…" at bounding box center [421, 229] width 842 height 458
click at [136, 172] on button "Выполнен" at bounding box center [143, 175] width 40 height 12
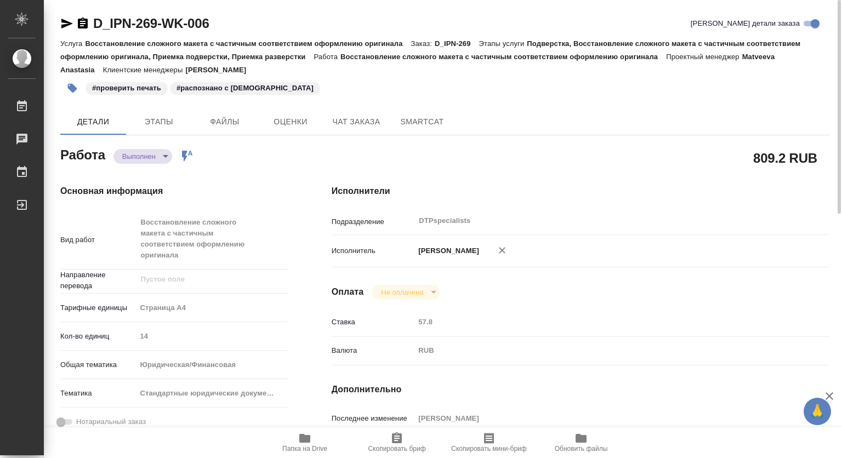
type textarea "x"
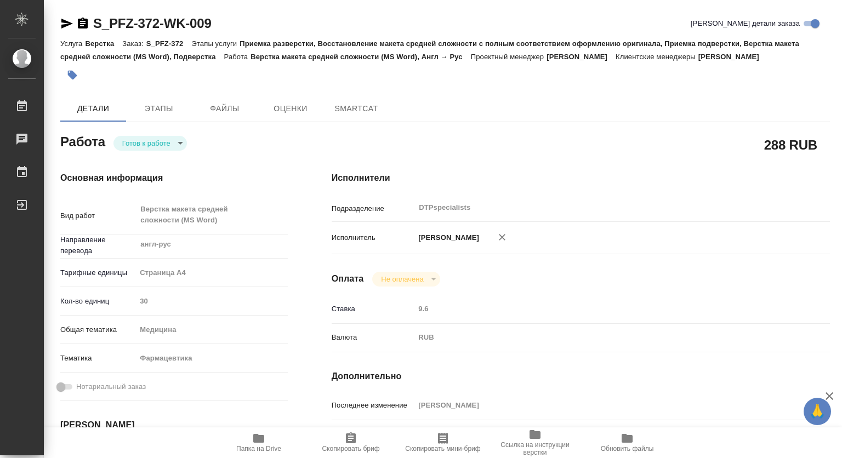
type textarea "x"
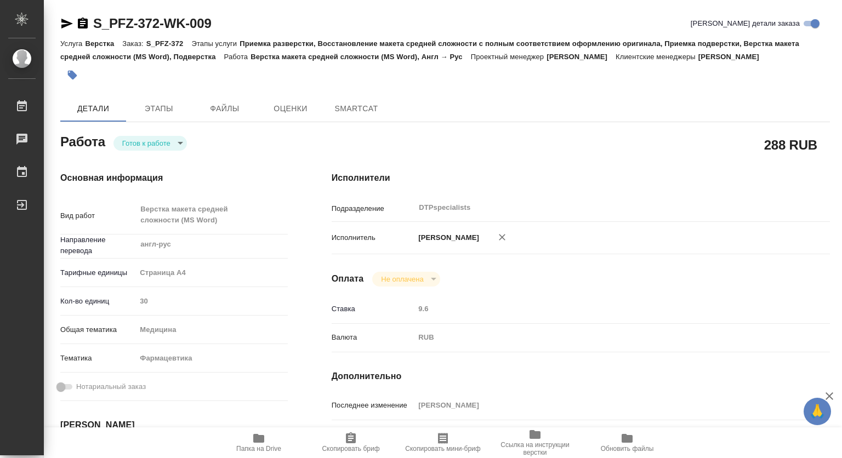
type textarea "x"
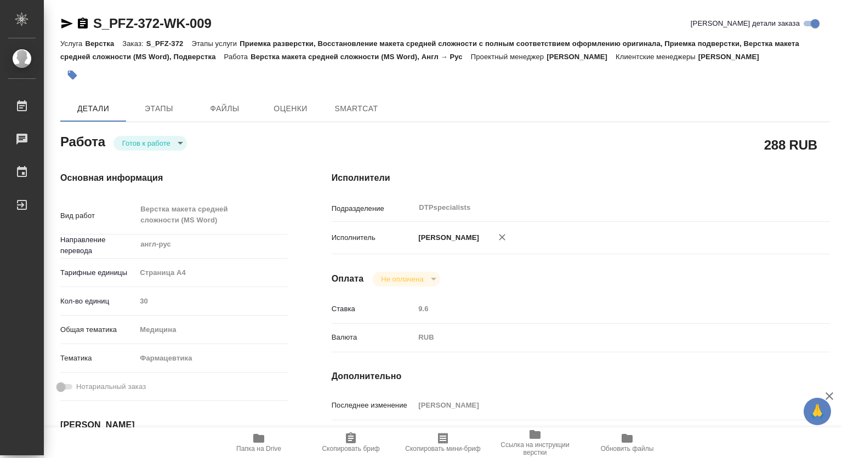
type textarea "x"
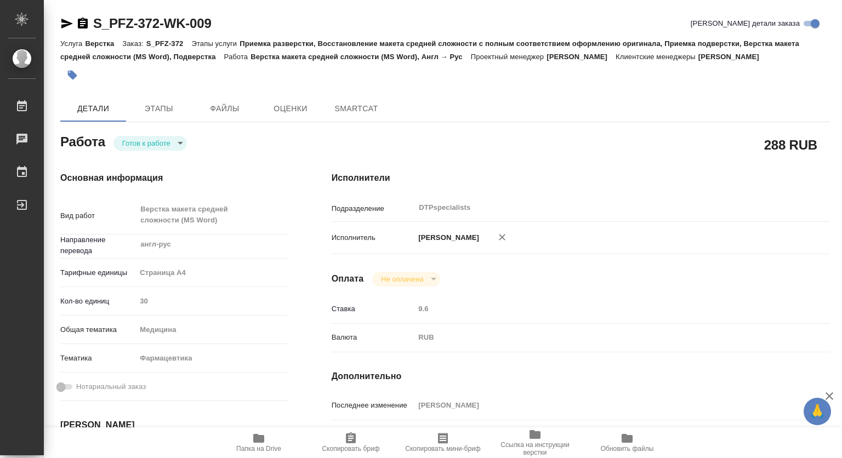
click at [151, 132] on div "Работа Готов к работе readyForWork" at bounding box center [173, 141] width 227 height 20
type textarea "x"
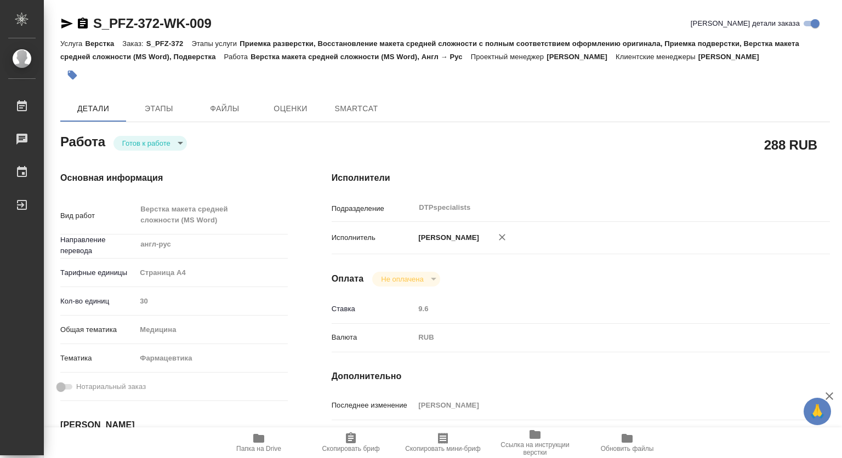
type textarea "x"
click at [151, 142] on body "🙏 .cls-1 fill:#fff; AWATERA Kovtun Svetlana Работы Чаты График Выйти S_PFZ-372-…" at bounding box center [421, 229] width 842 height 458
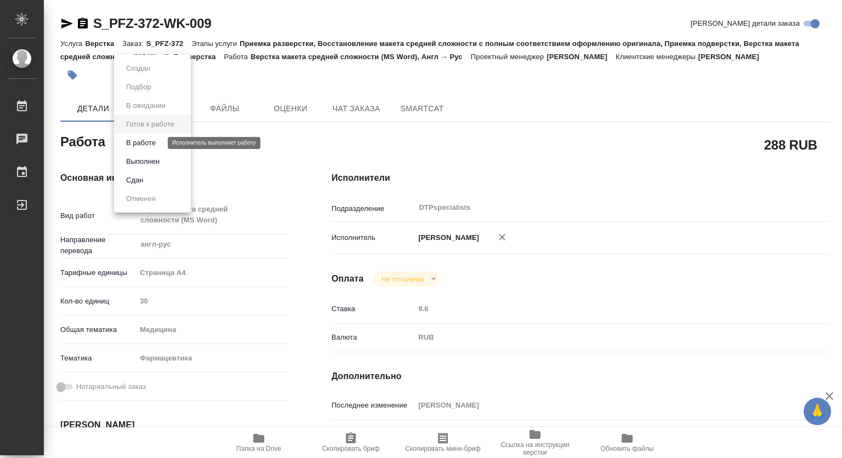
click at [147, 142] on button "В работе" at bounding box center [141, 143] width 36 height 12
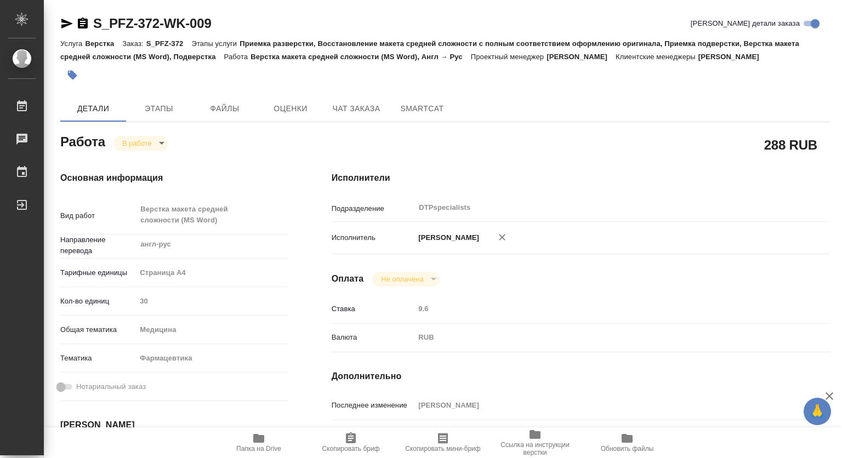
type textarea "x"
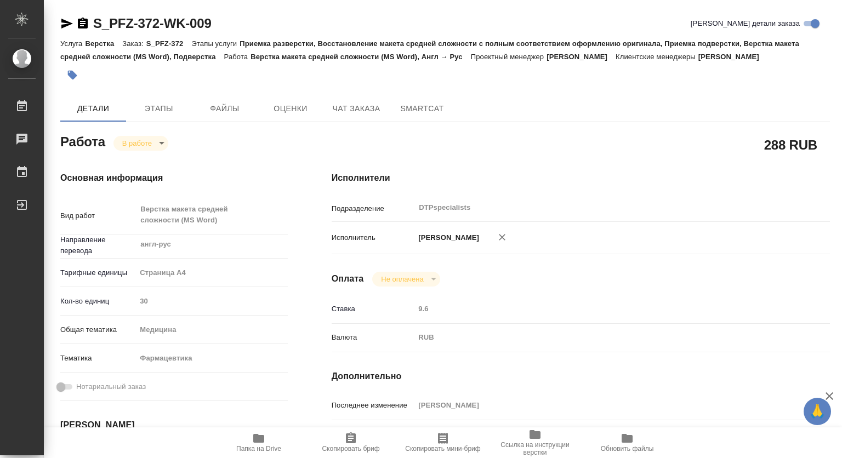
type textarea "x"
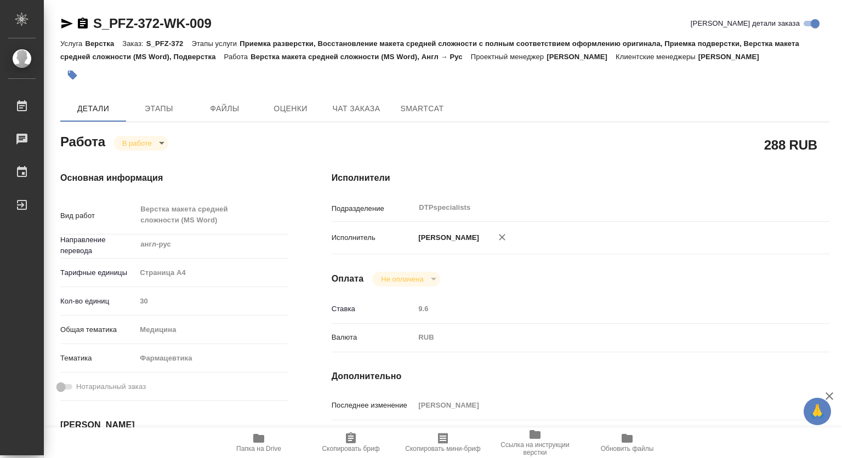
type textarea "x"
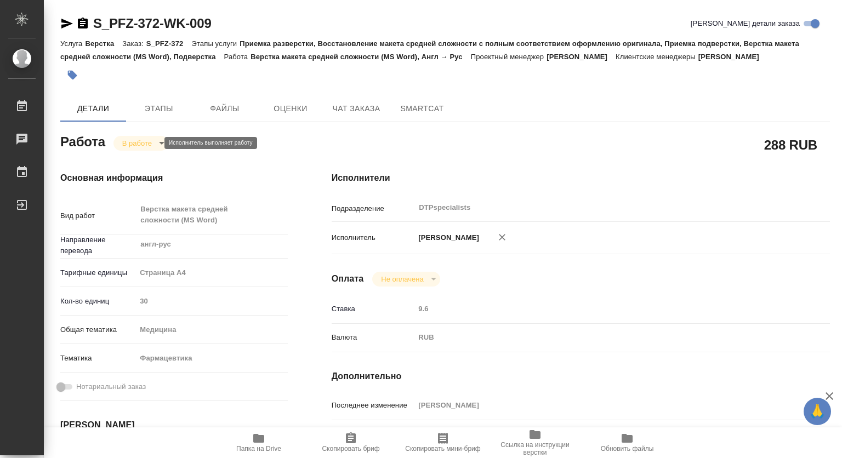
type textarea "x"
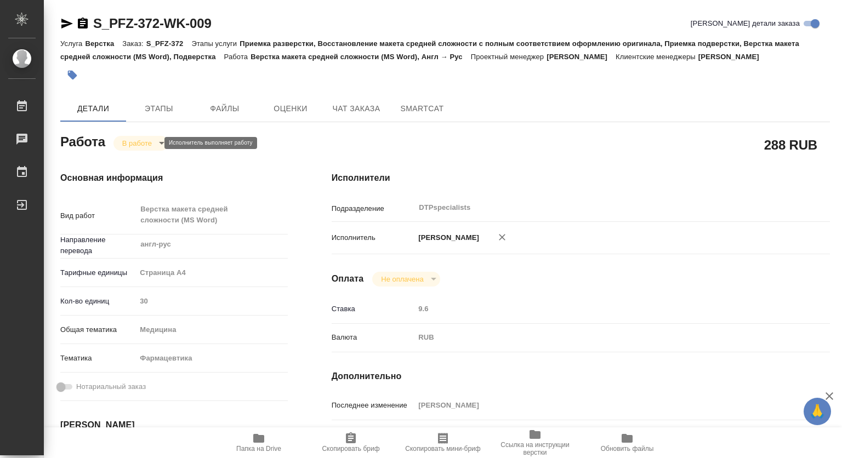
type textarea "x"
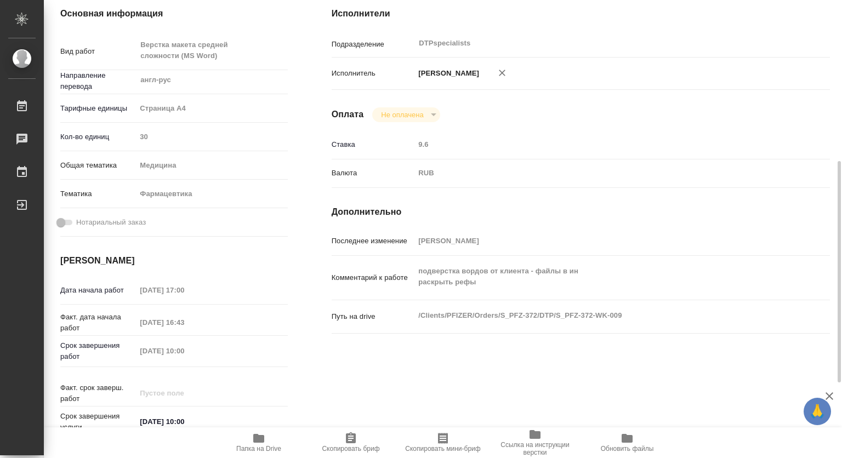
scroll to position [219, 0]
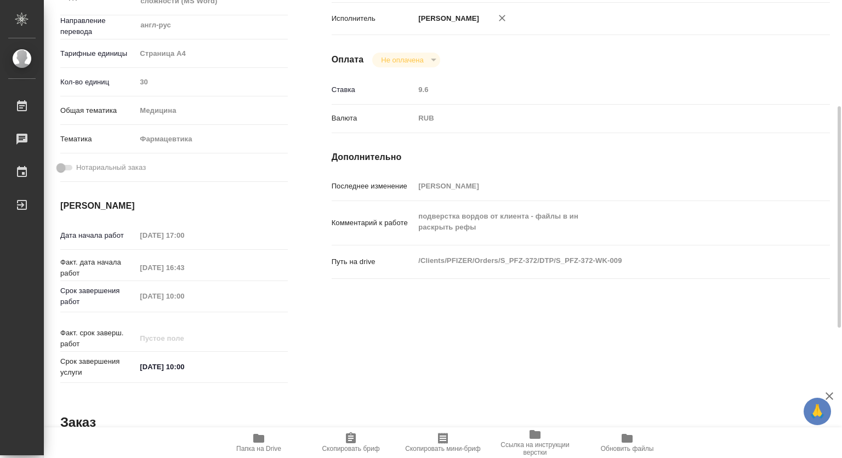
click at [262, 442] on icon "button" at bounding box center [258, 438] width 11 height 9
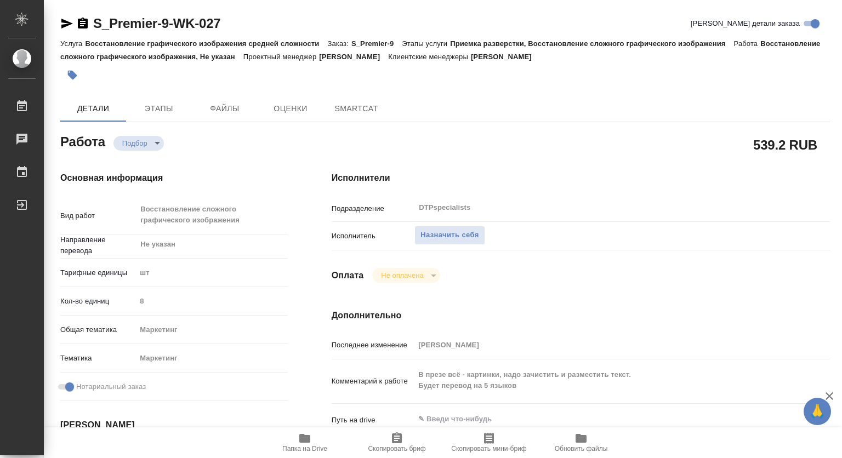
type textarea "x"
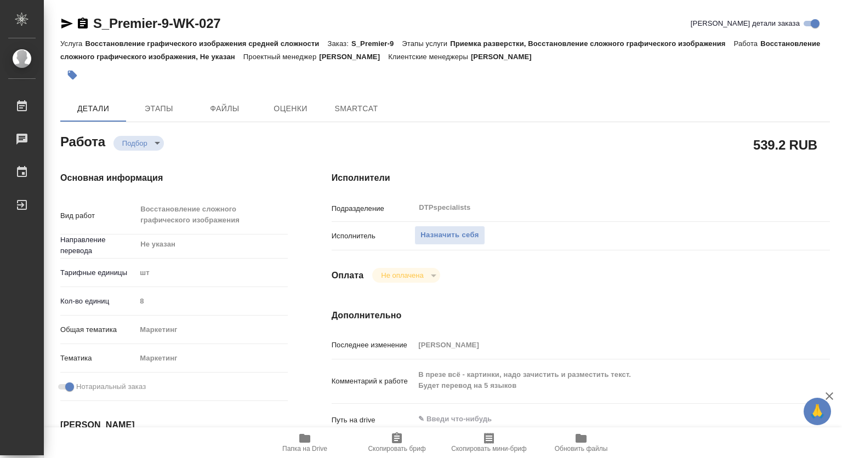
type textarea "x"
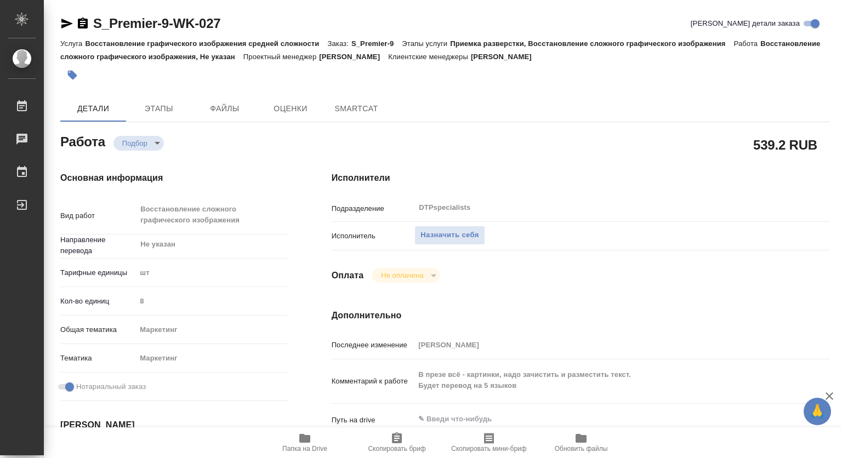
type textarea "x"
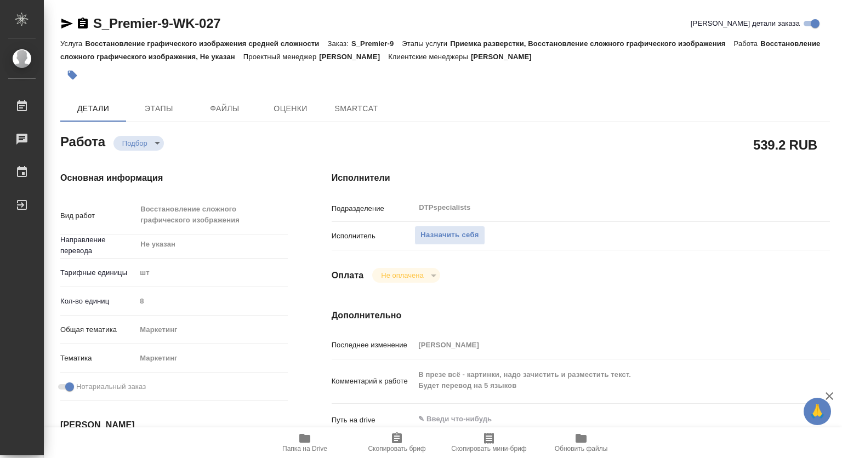
type textarea "x"
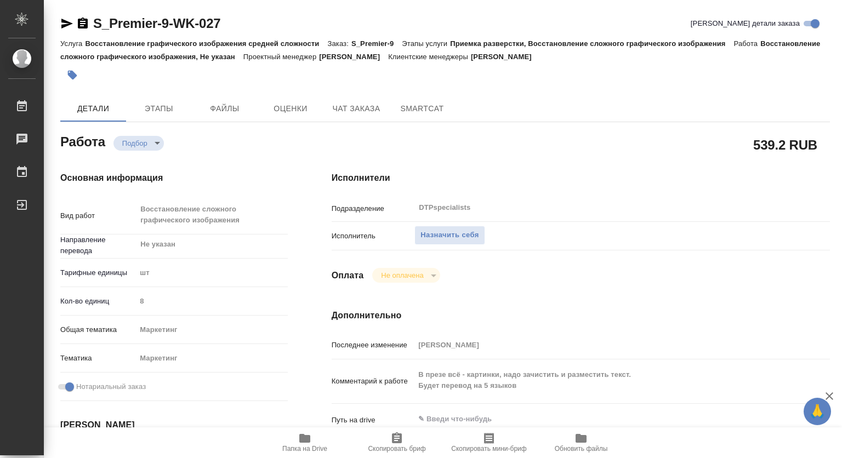
type textarea "x"
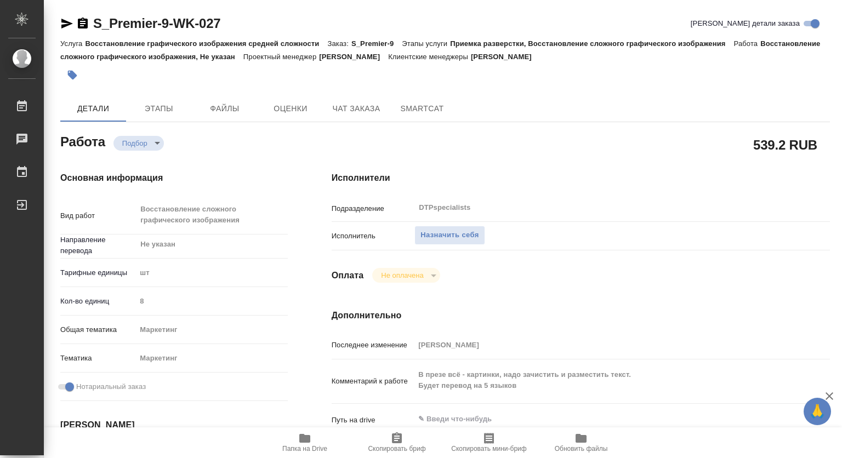
type textarea "x"
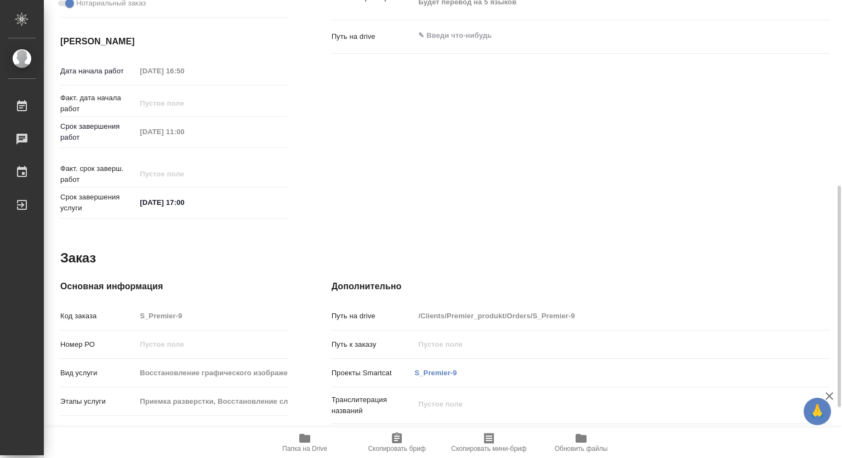
scroll to position [488, 0]
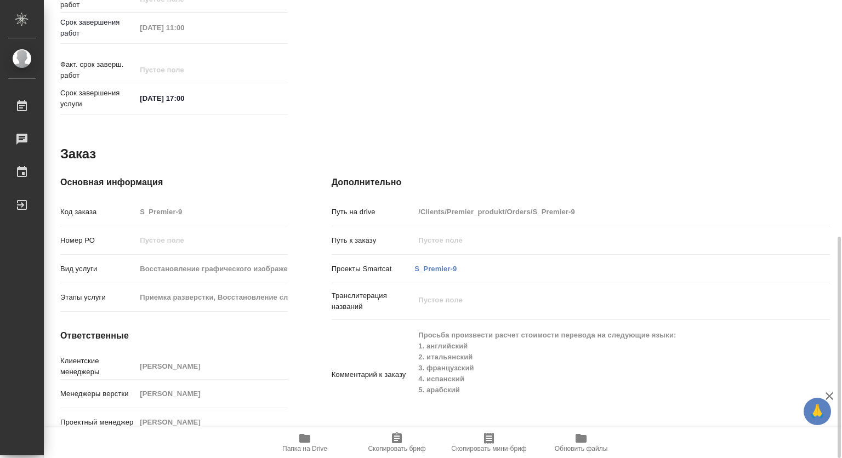
click at [310, 439] on icon "button" at bounding box center [304, 438] width 11 height 9
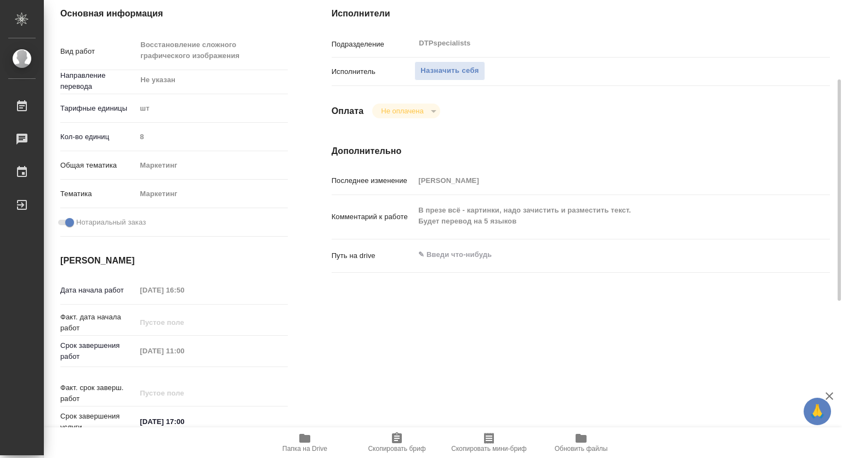
scroll to position [0, 0]
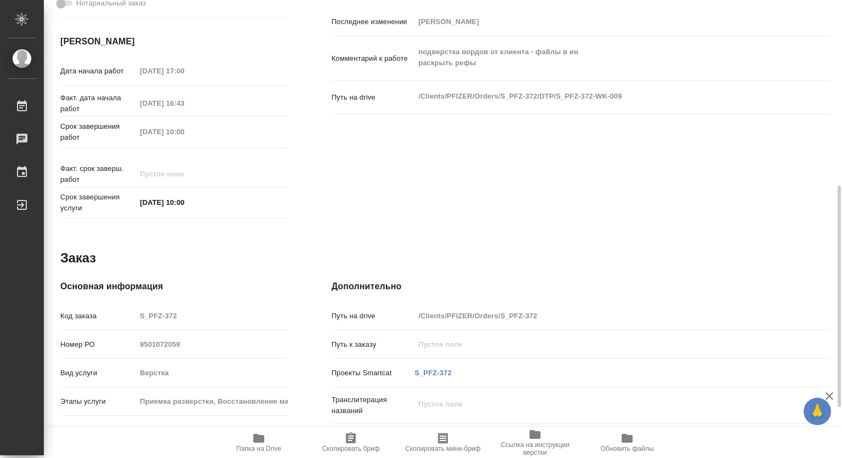
scroll to position [488, 0]
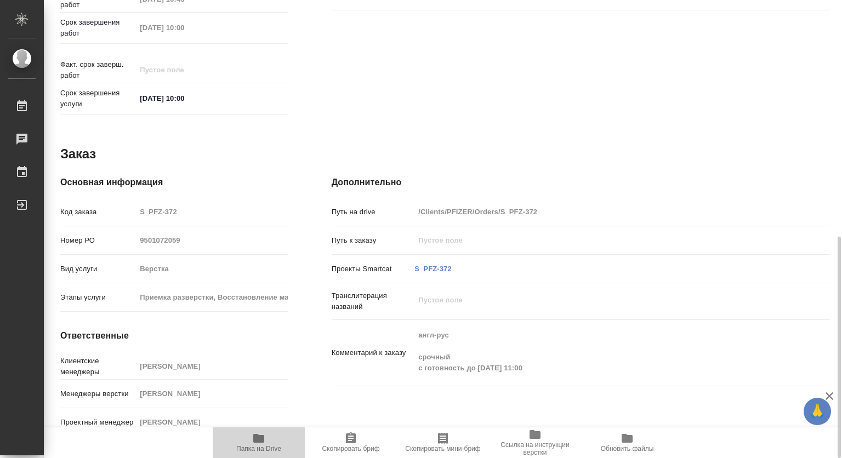
click at [255, 445] on span "Папка на Drive" at bounding box center [258, 449] width 45 height 8
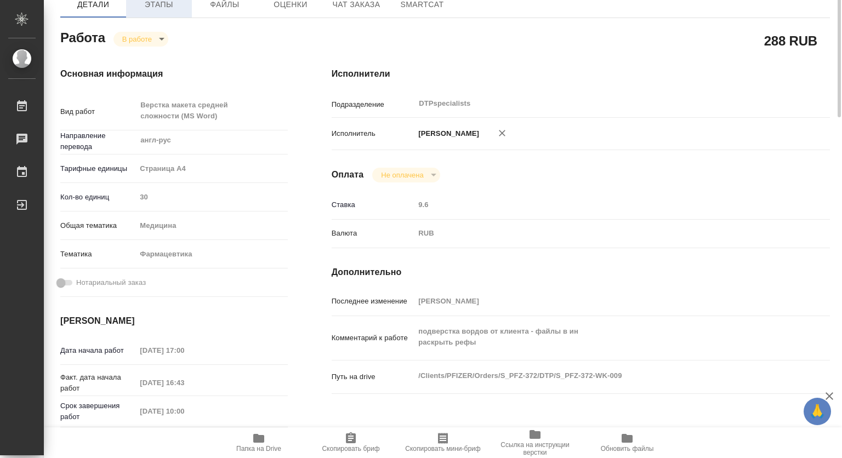
scroll to position [0, 0]
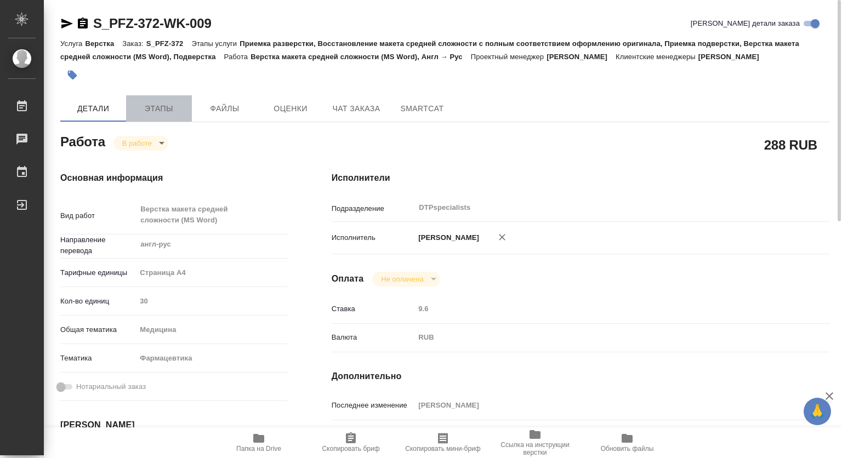
click at [151, 107] on span "Этапы" at bounding box center [159, 109] width 53 height 14
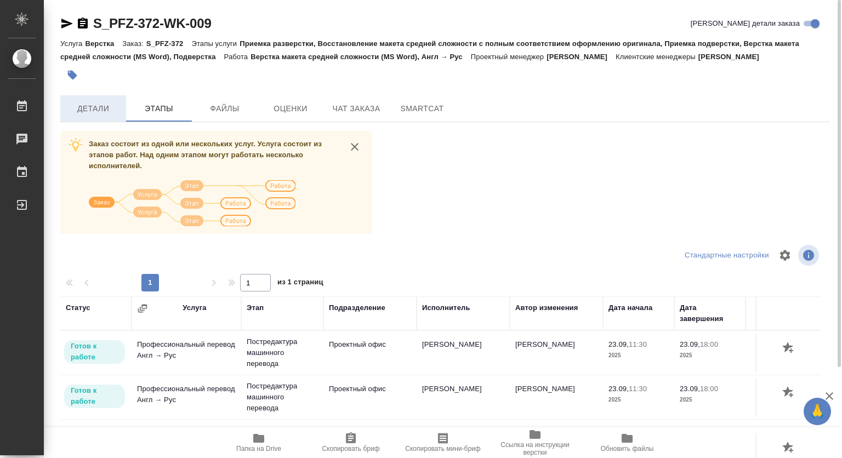
click at [89, 105] on span "Детали" at bounding box center [93, 109] width 53 height 14
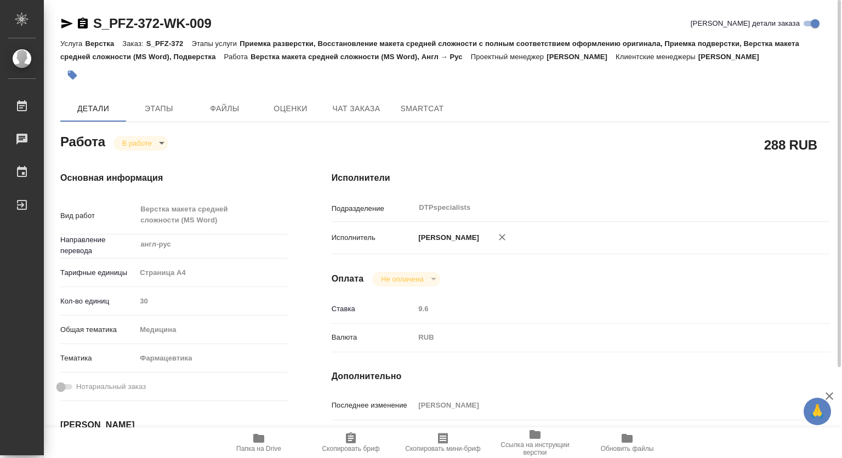
type textarea "x"
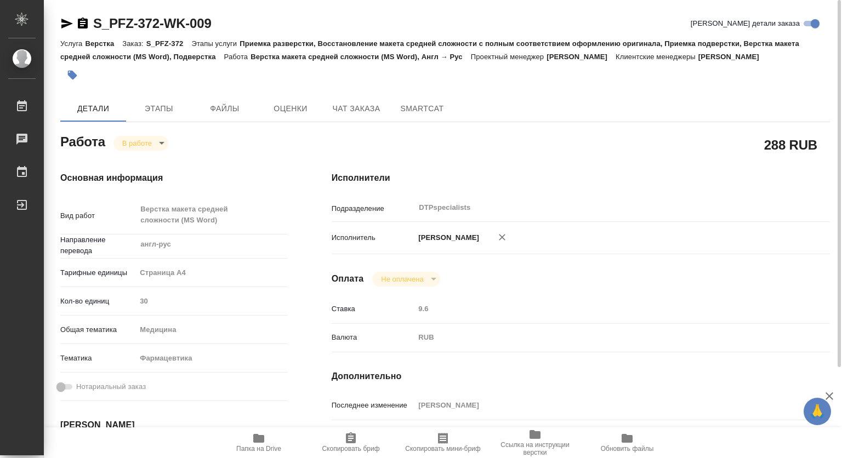
type textarea "x"
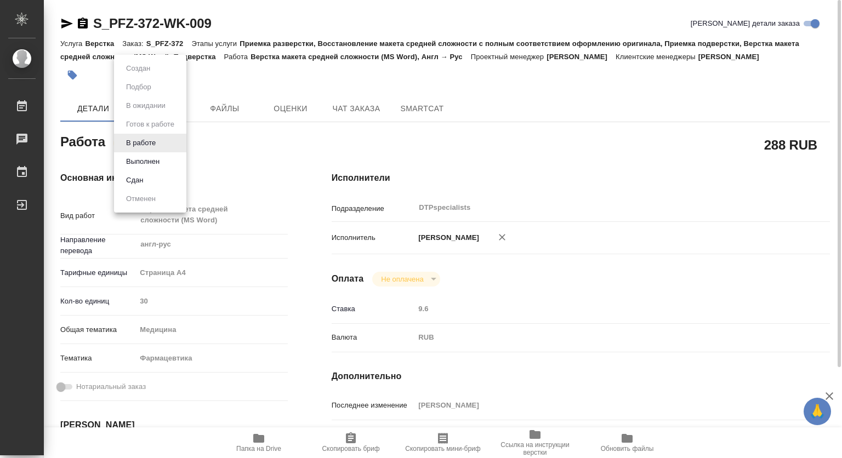
click at [139, 148] on body "🙏 .cls-1 fill:#fff; AWATERA Kovtun Svetlana Работы 0 Чаты График Выйти S_PFZ-37…" at bounding box center [421, 229] width 842 height 458
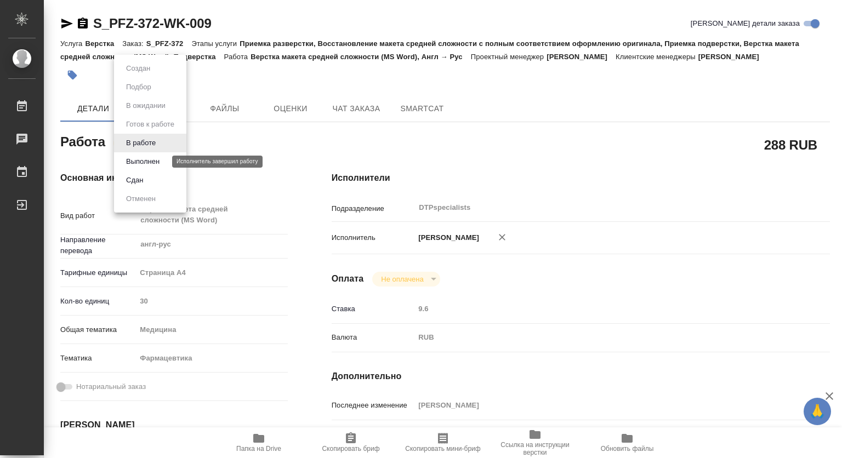
click at [134, 160] on button "Выполнен" at bounding box center [143, 162] width 40 height 12
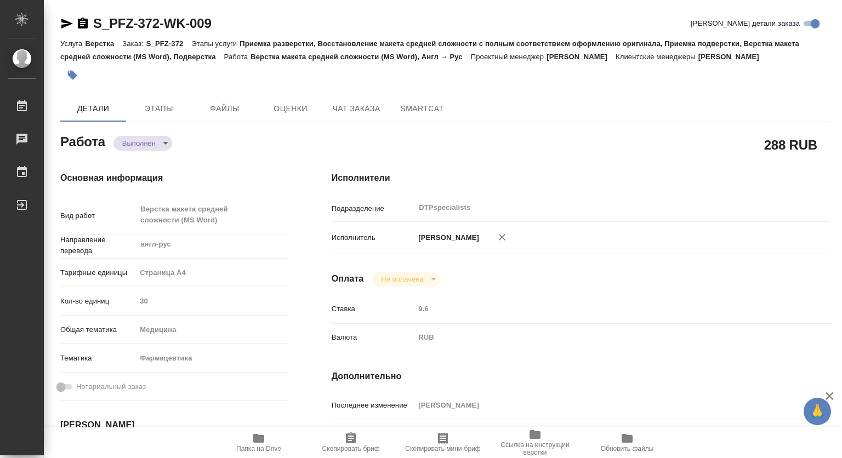
type textarea "x"
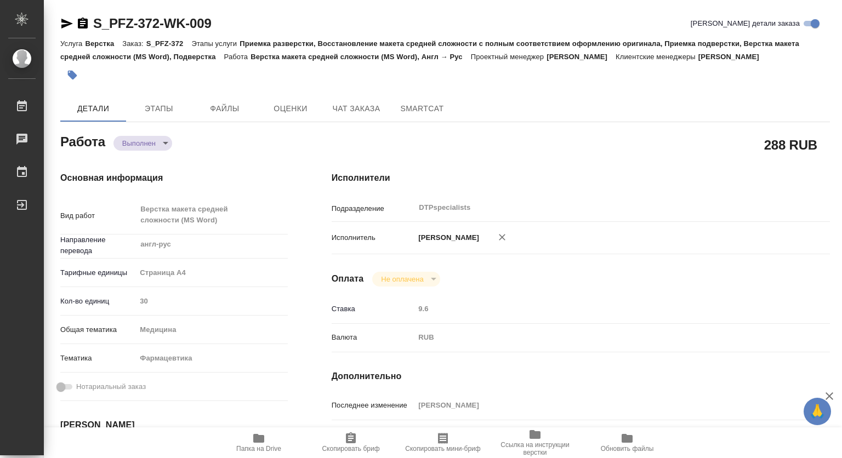
type textarea "x"
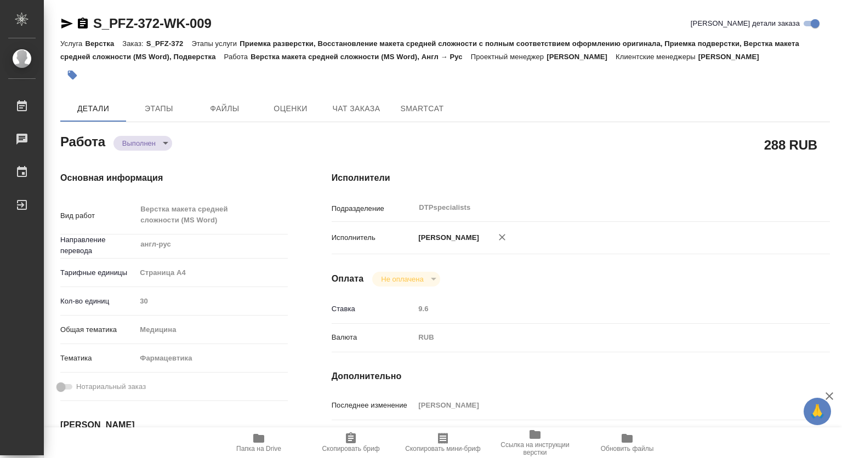
type textarea "x"
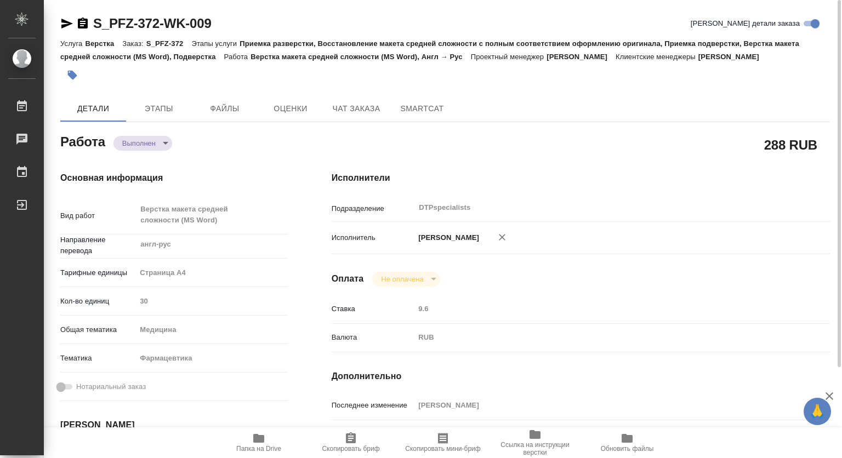
type textarea "x"
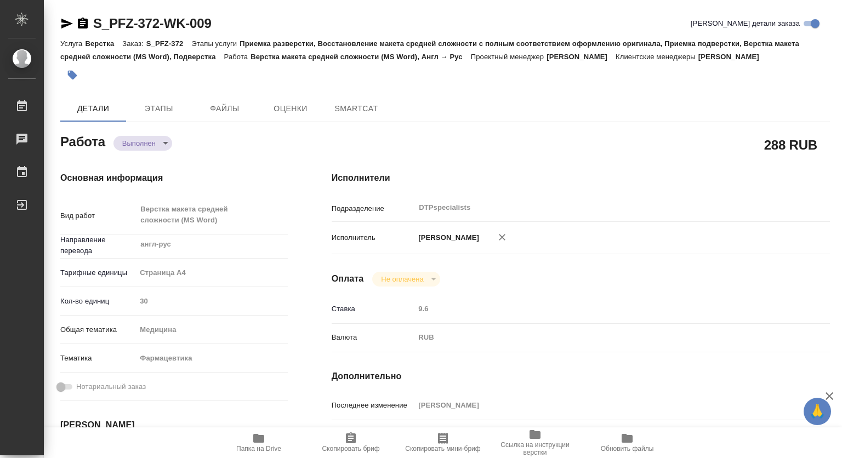
type textarea "x"
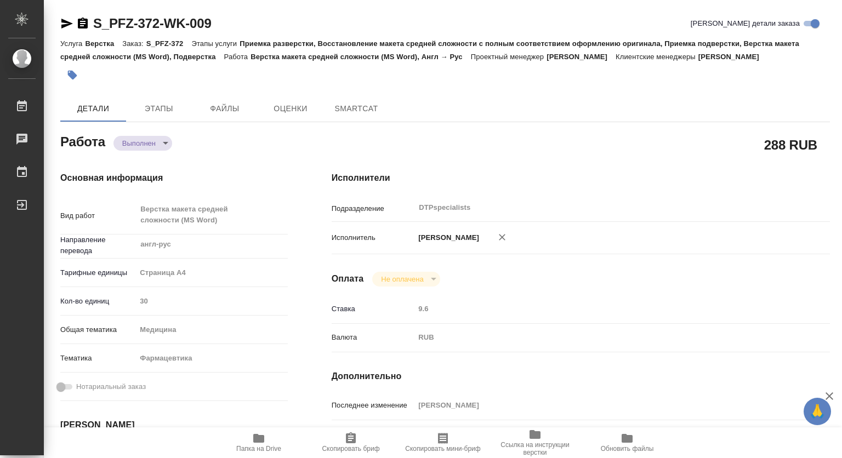
type textarea "x"
